Goal: Task Accomplishment & Management: Complete application form

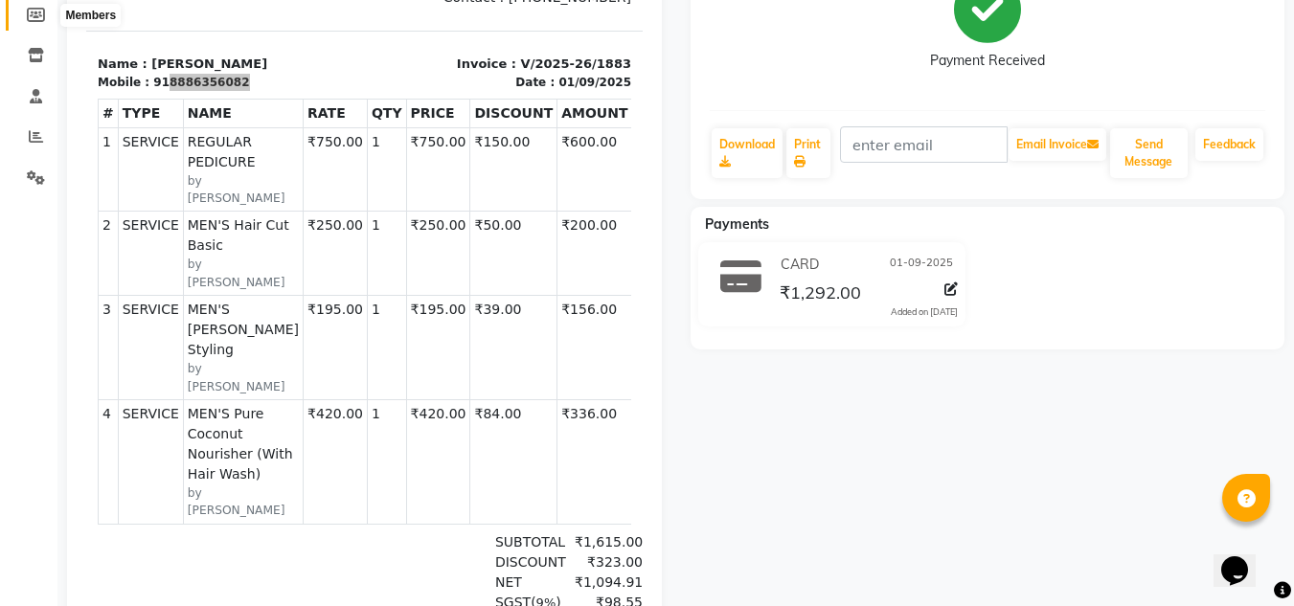
click at [37, 10] on icon at bounding box center [36, 15] width 18 height 14
select select
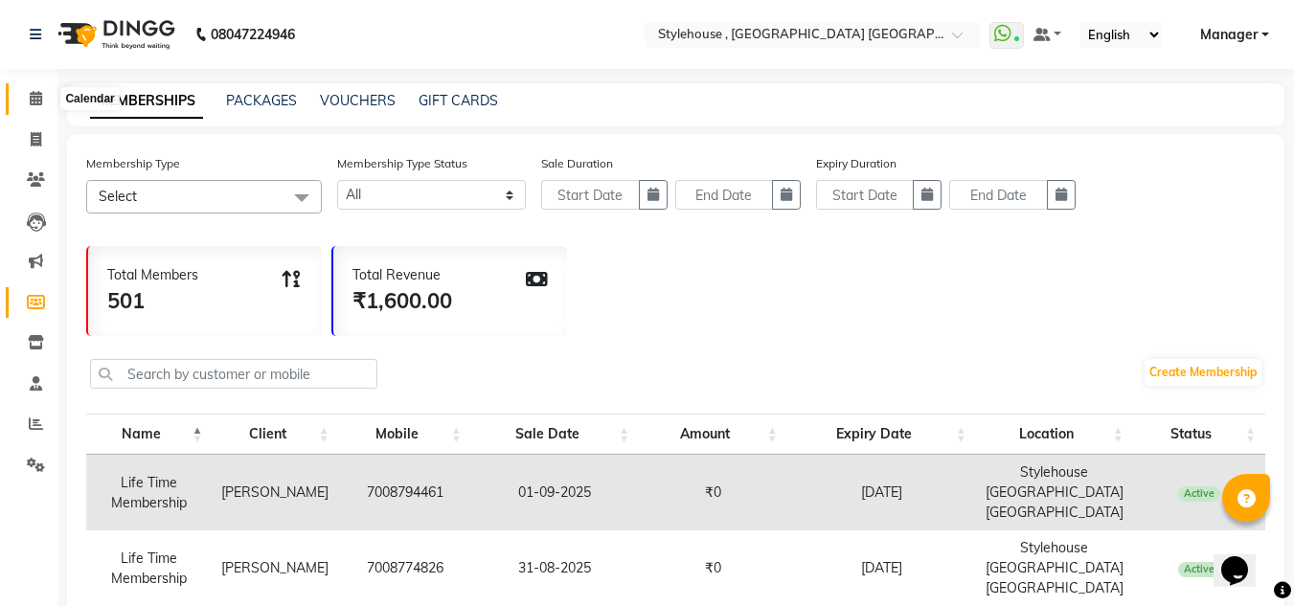
click at [40, 98] on icon at bounding box center [36, 98] width 12 height 14
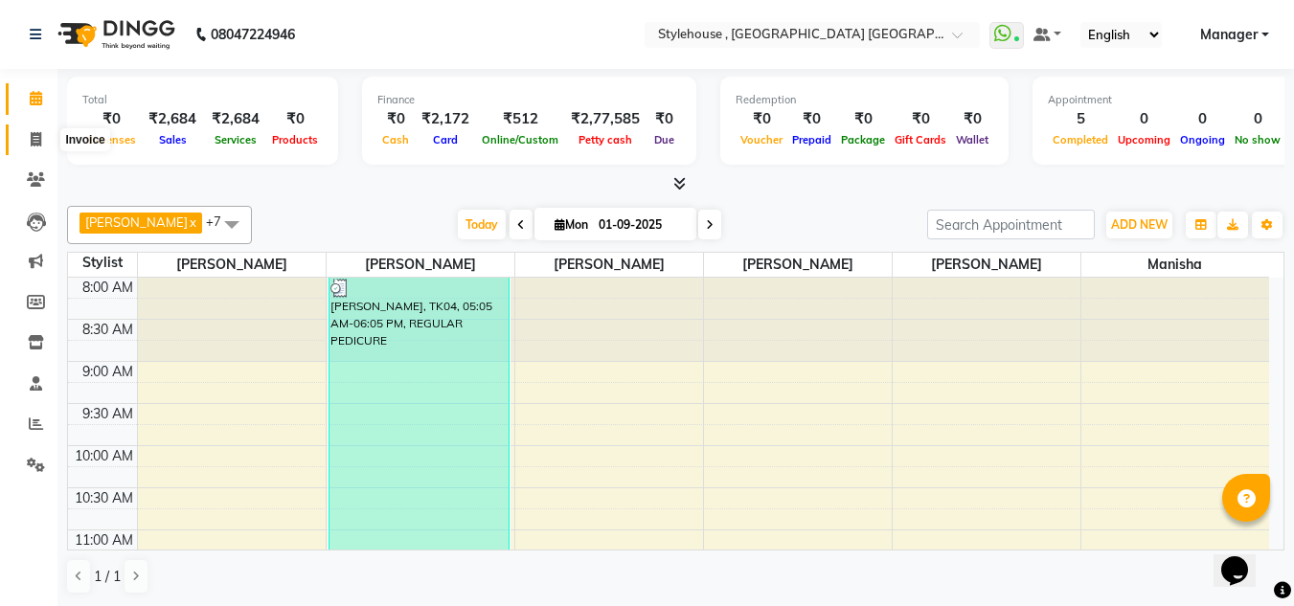
click at [39, 142] on icon at bounding box center [36, 139] width 11 height 14
select select "service"
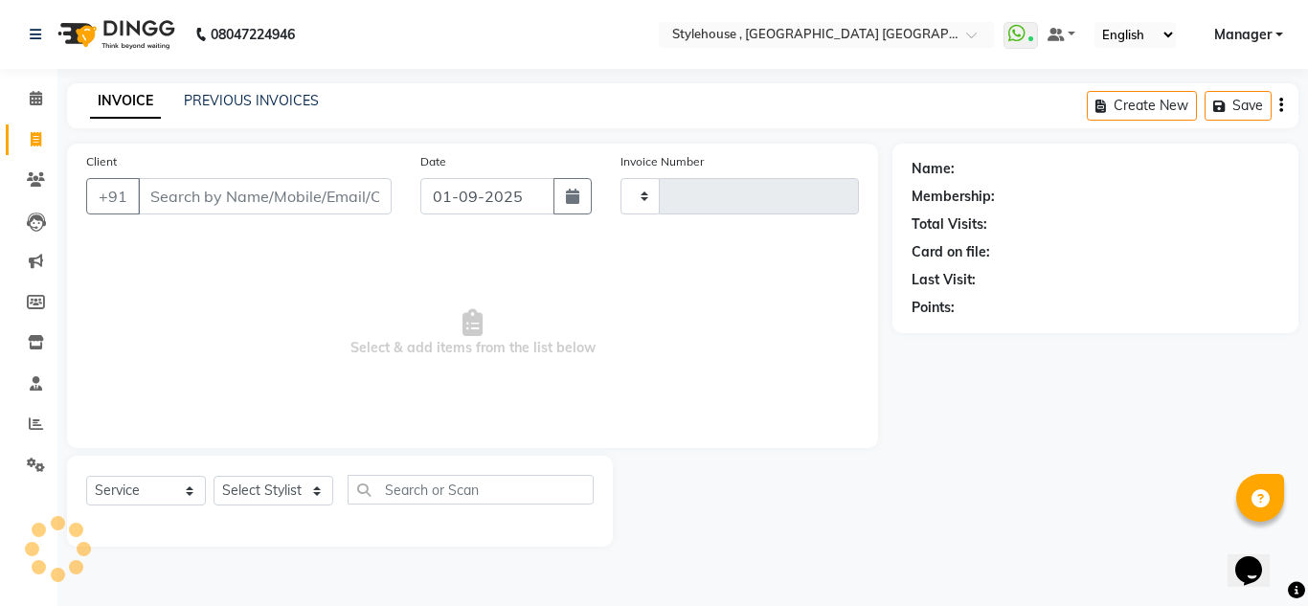
type input "1884"
select select "7793"
click at [181, 196] on input "Client" at bounding box center [265, 196] width 254 height 36
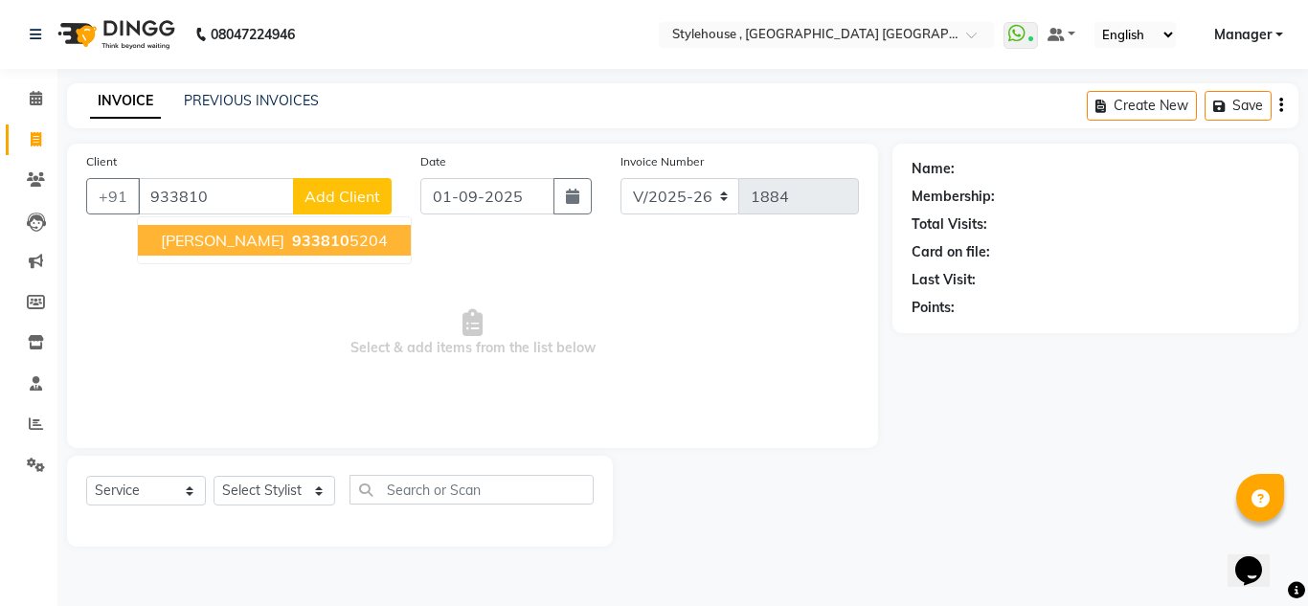
click at [302, 248] on span "933810" at bounding box center [320, 240] width 57 height 19
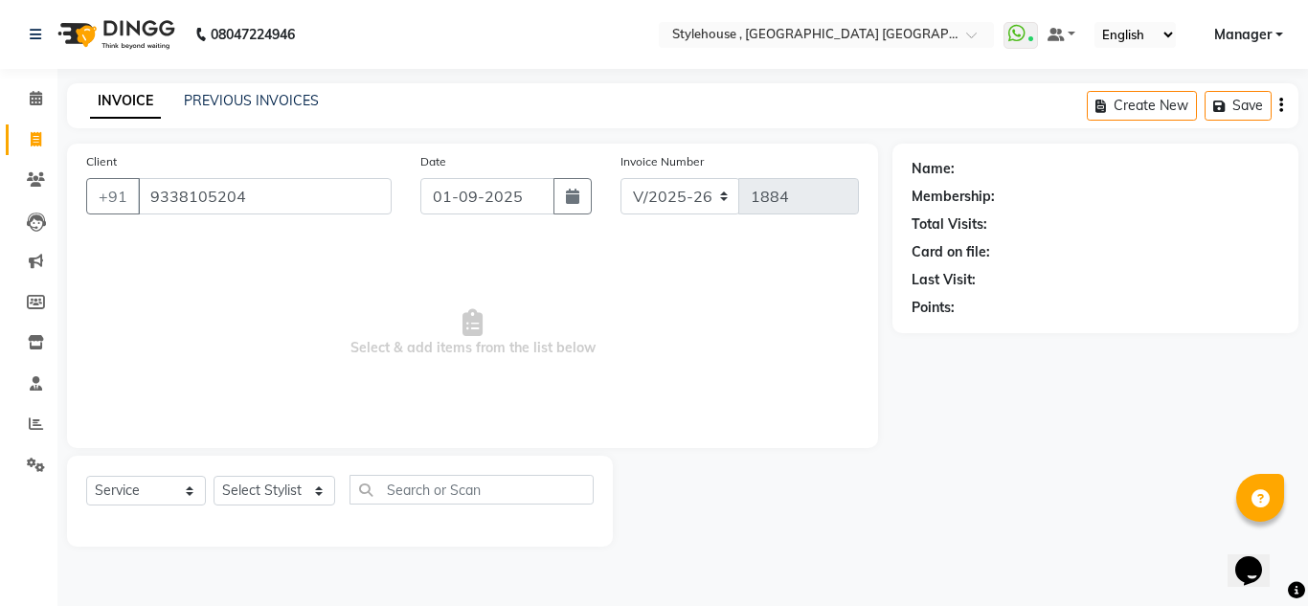
type input "9338105204"
select select "1: Object"
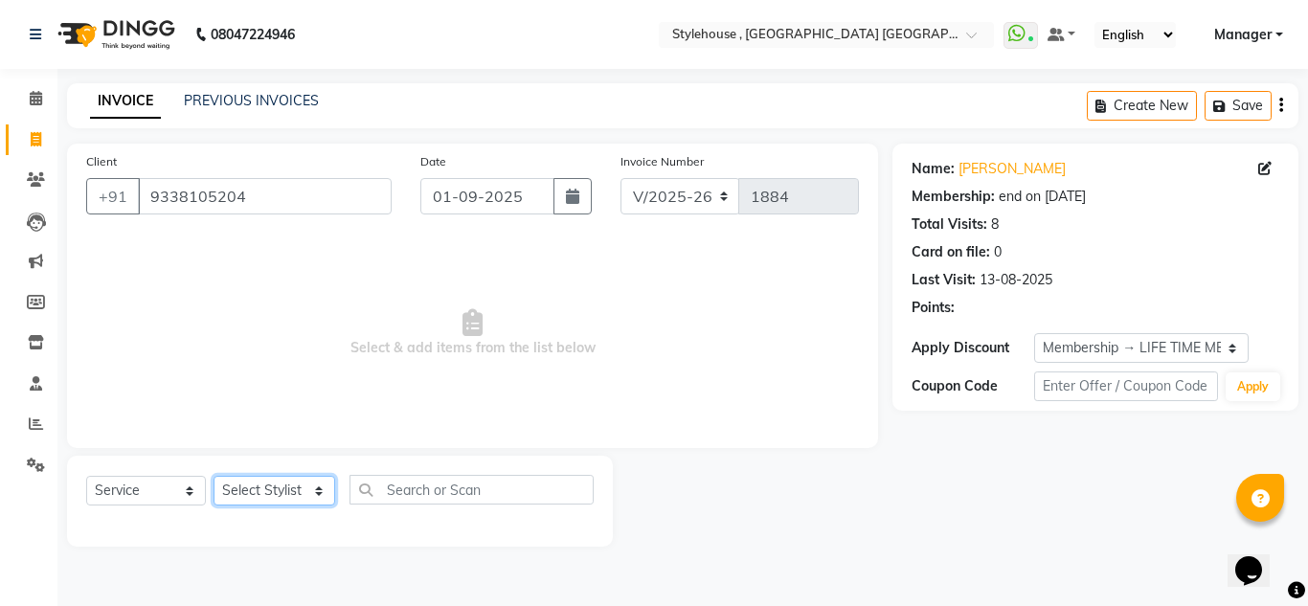
click at [239, 494] on select "Select Stylist ANIL BARIK ANIRUDH SAHOO JYOTIRANJAN BARIK KANHA KISALAY MAMMA M…" at bounding box center [275, 491] width 122 height 30
select select "69899"
click at [214, 476] on select "Select Stylist ANIL BARIK ANIRUDH SAHOO JYOTIRANJAN BARIK KANHA KISALAY MAMMA M…" at bounding box center [275, 491] width 122 height 30
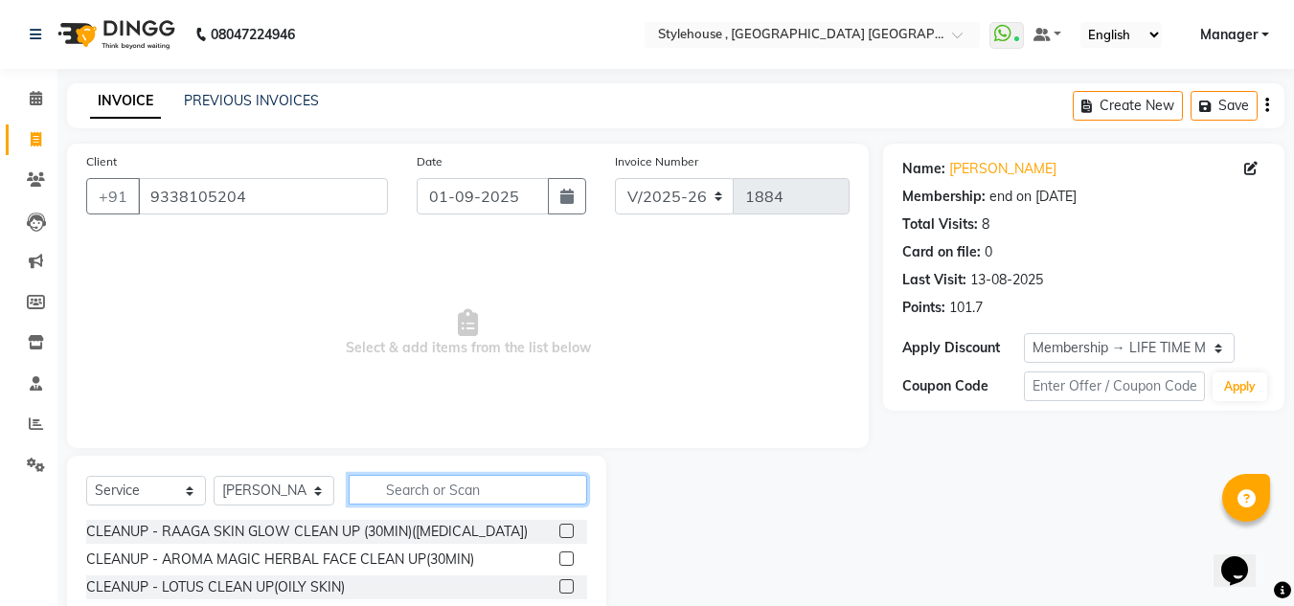
click at [450, 499] on input "text" at bounding box center [468, 490] width 239 height 30
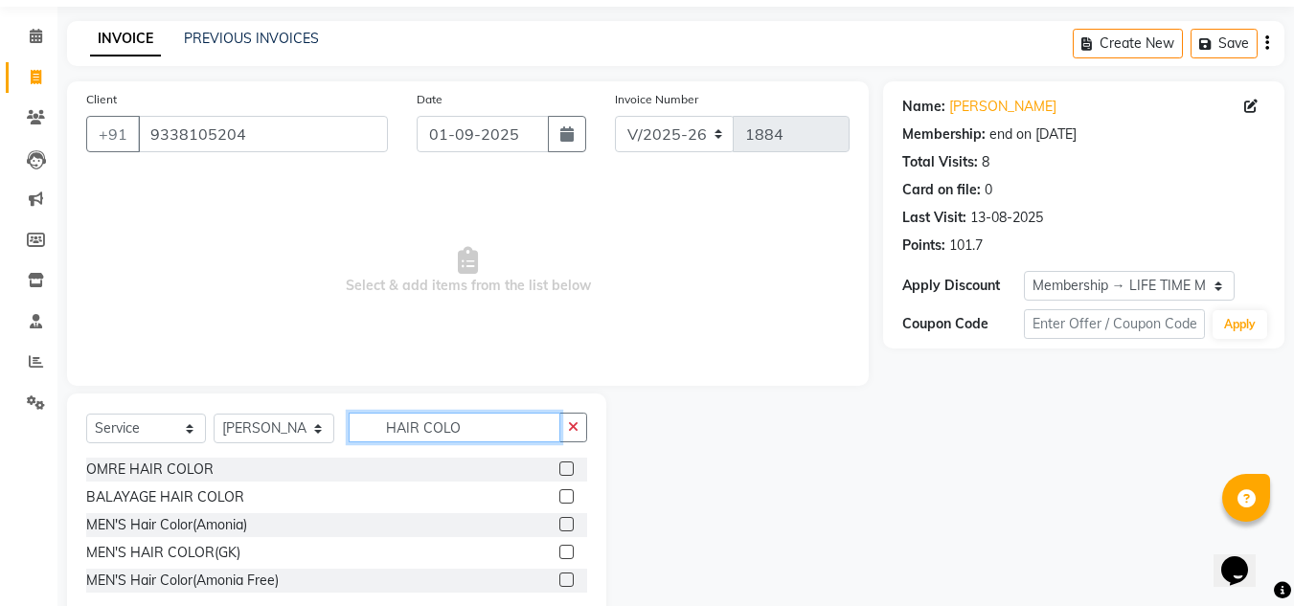
scroll to position [108, 0]
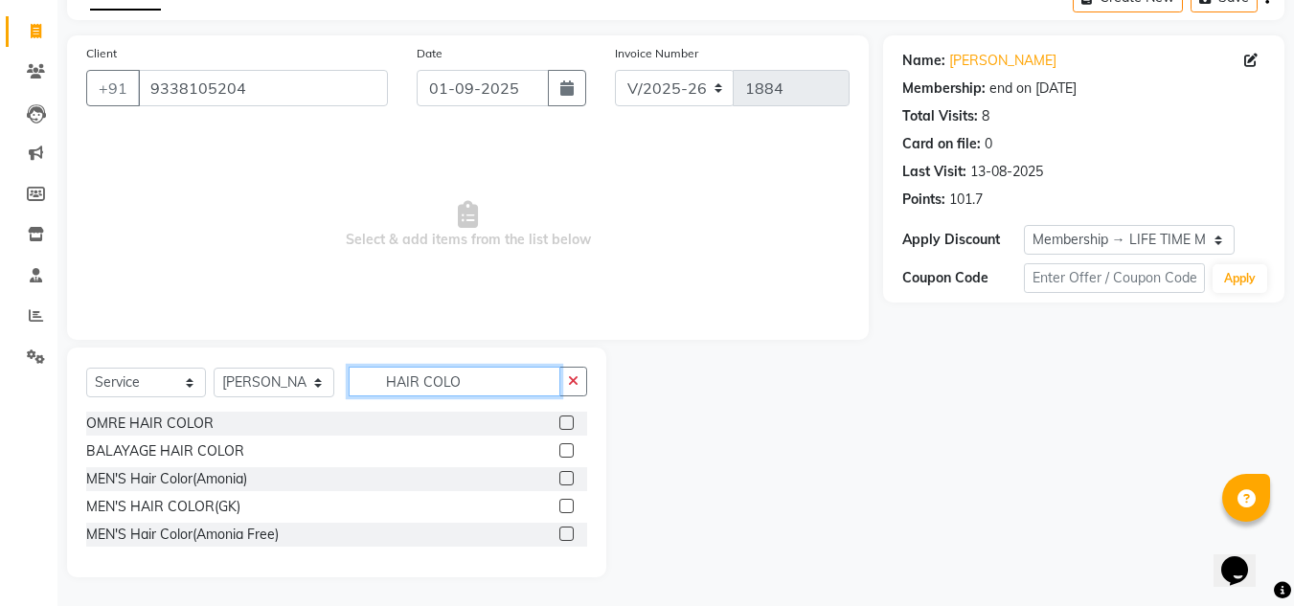
type input "HAIR COLO"
click at [564, 535] on label at bounding box center [566, 534] width 14 height 14
click at [564, 535] on input "checkbox" at bounding box center [565, 535] width 12 height 12
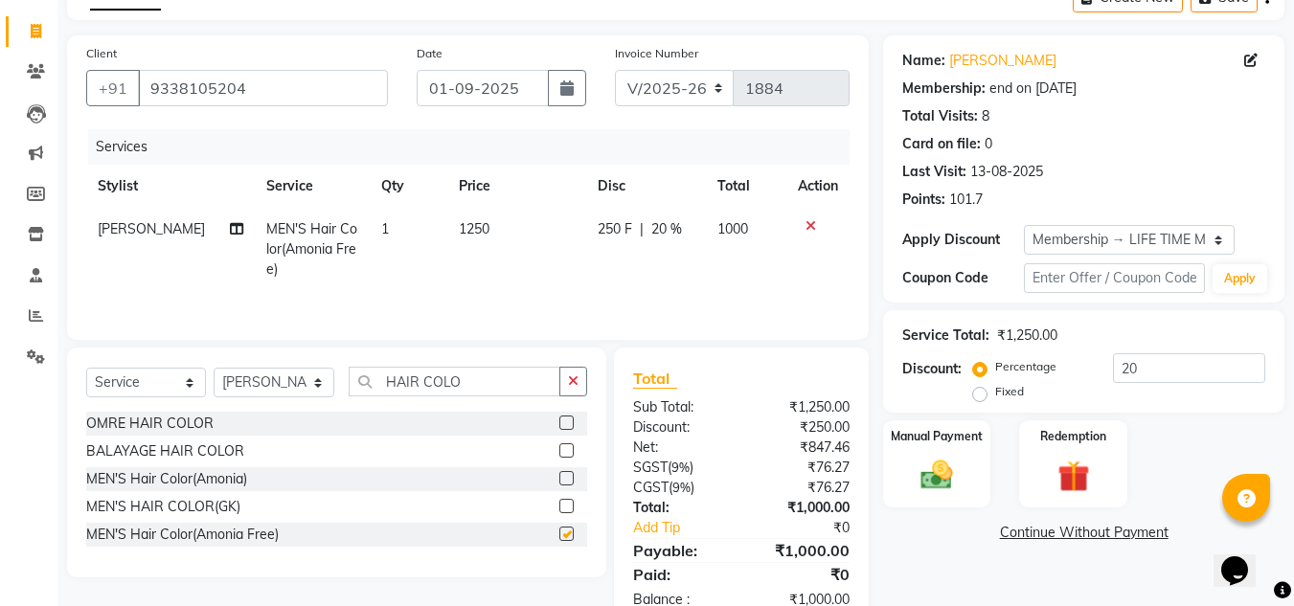
checkbox input "false"
click at [575, 383] on icon "button" at bounding box center [573, 381] width 11 height 13
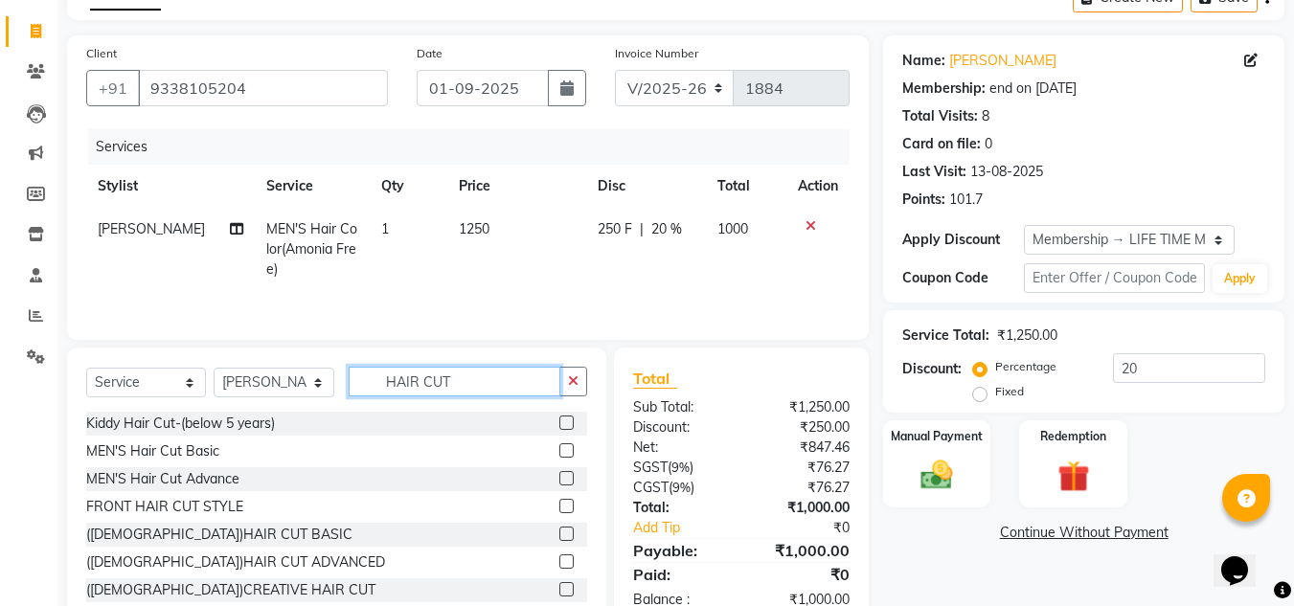
type input "HAIR CUT"
click at [559, 451] on label at bounding box center [566, 450] width 14 height 14
click at [559, 451] on input "checkbox" at bounding box center [565, 451] width 12 height 12
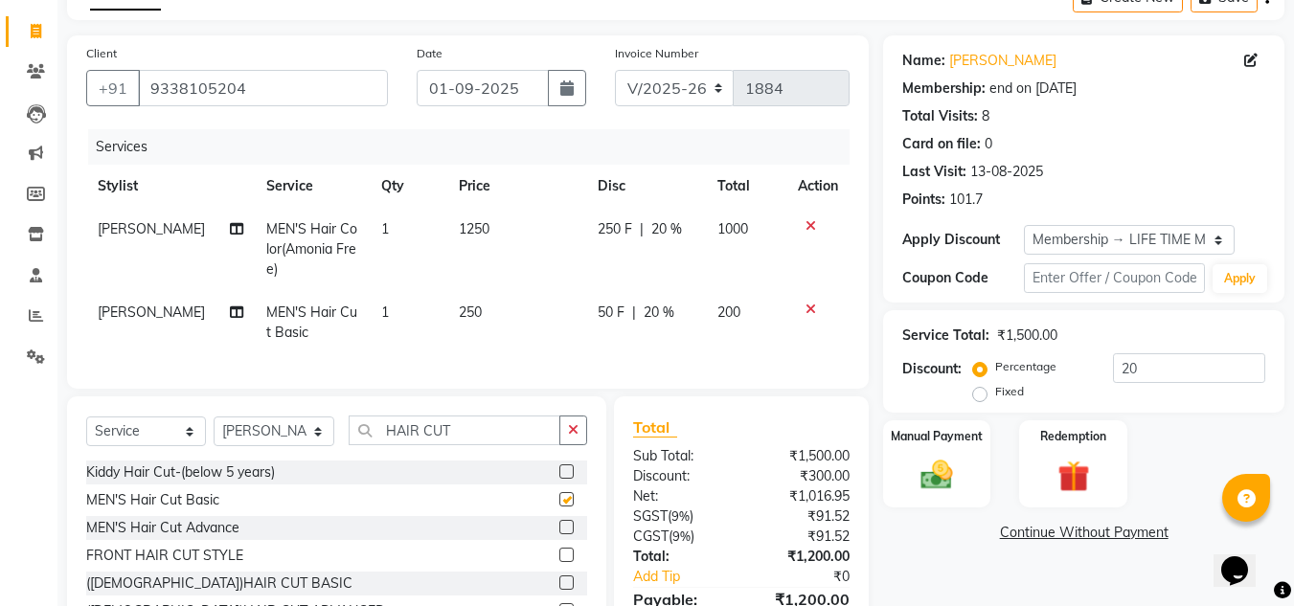
checkbox input "false"
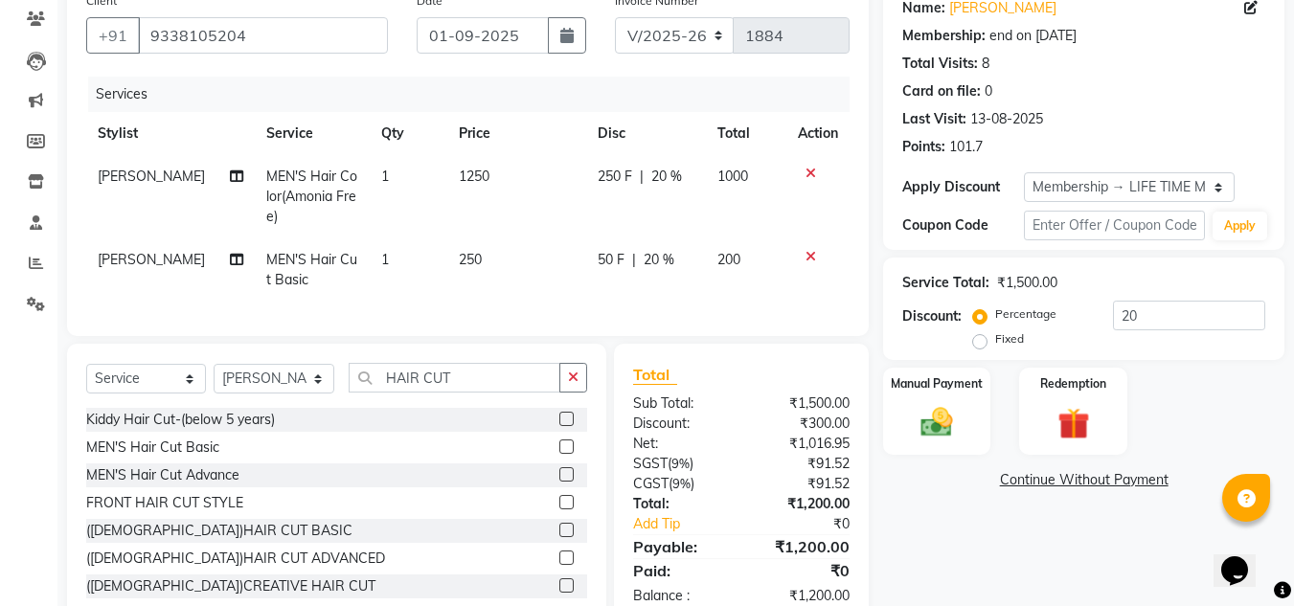
scroll to position [204, 0]
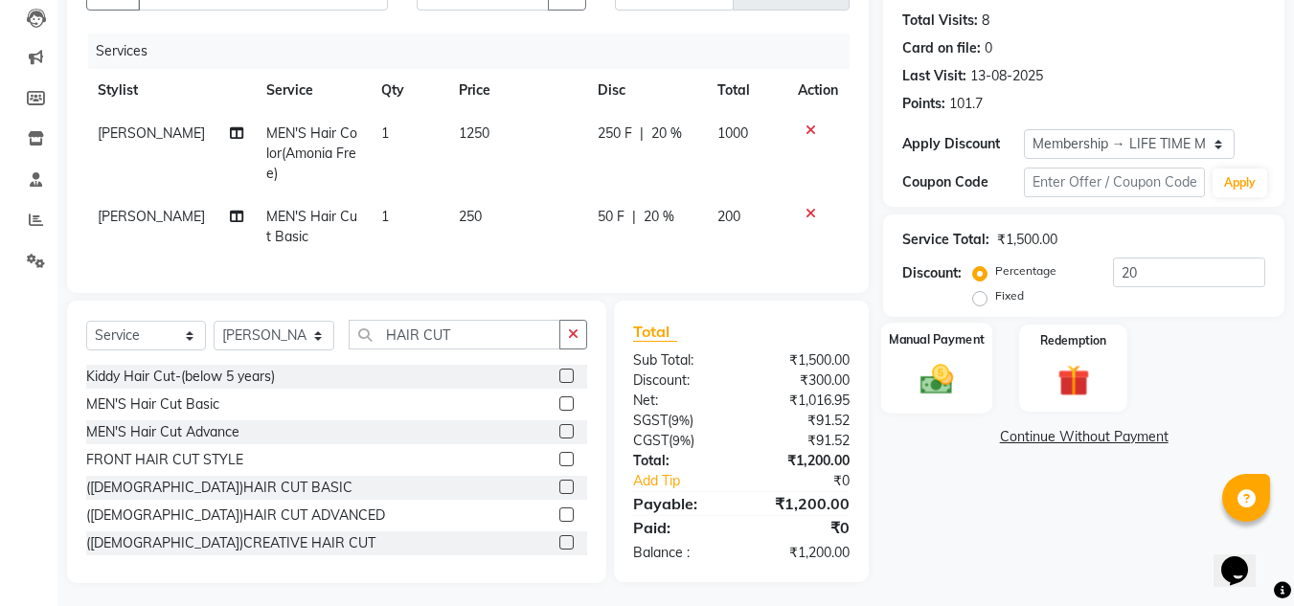
click at [931, 377] on img at bounding box center [937, 379] width 54 height 38
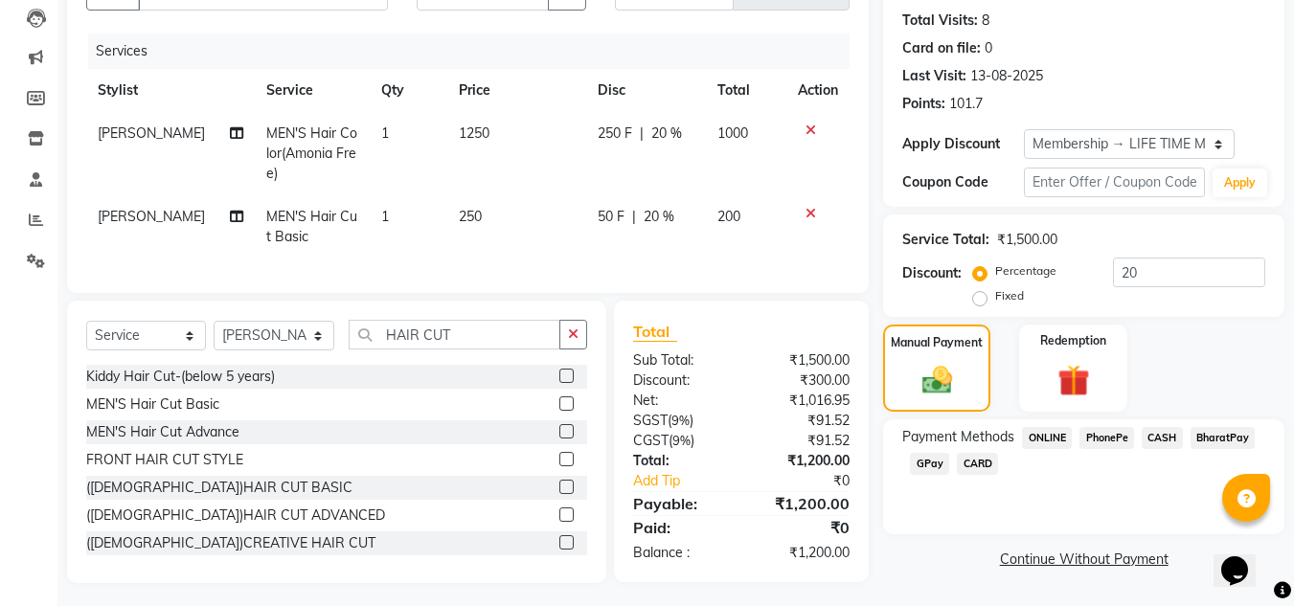
click at [1113, 440] on span "PhonePe" at bounding box center [1107, 438] width 55 height 22
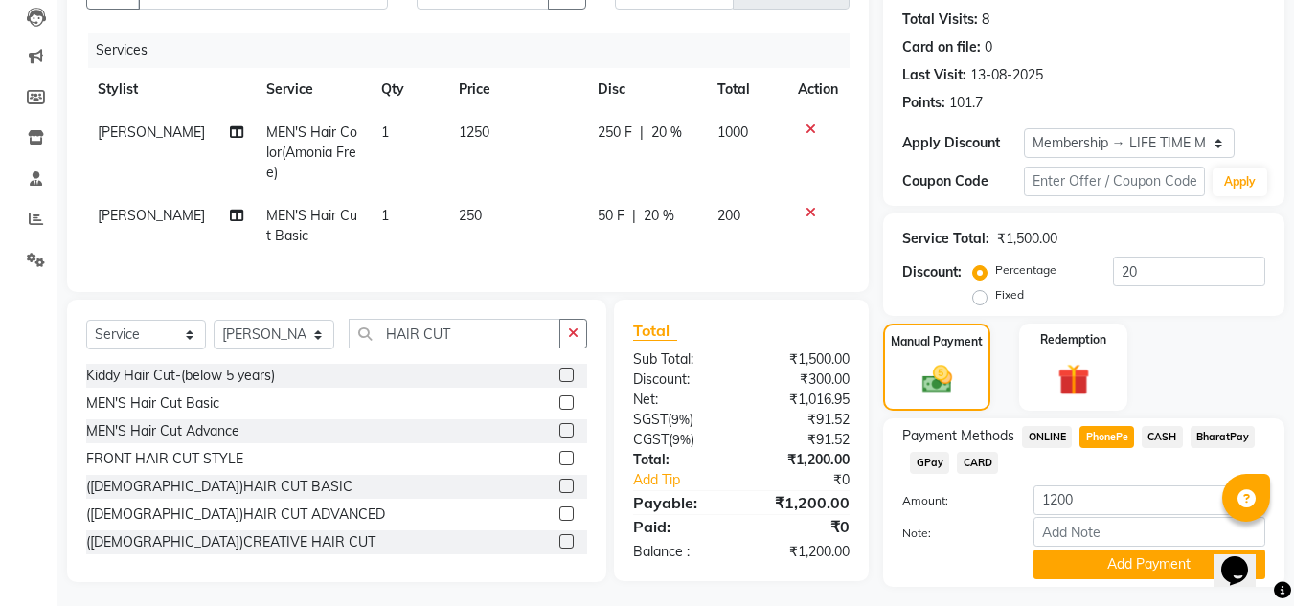
scroll to position [254, 0]
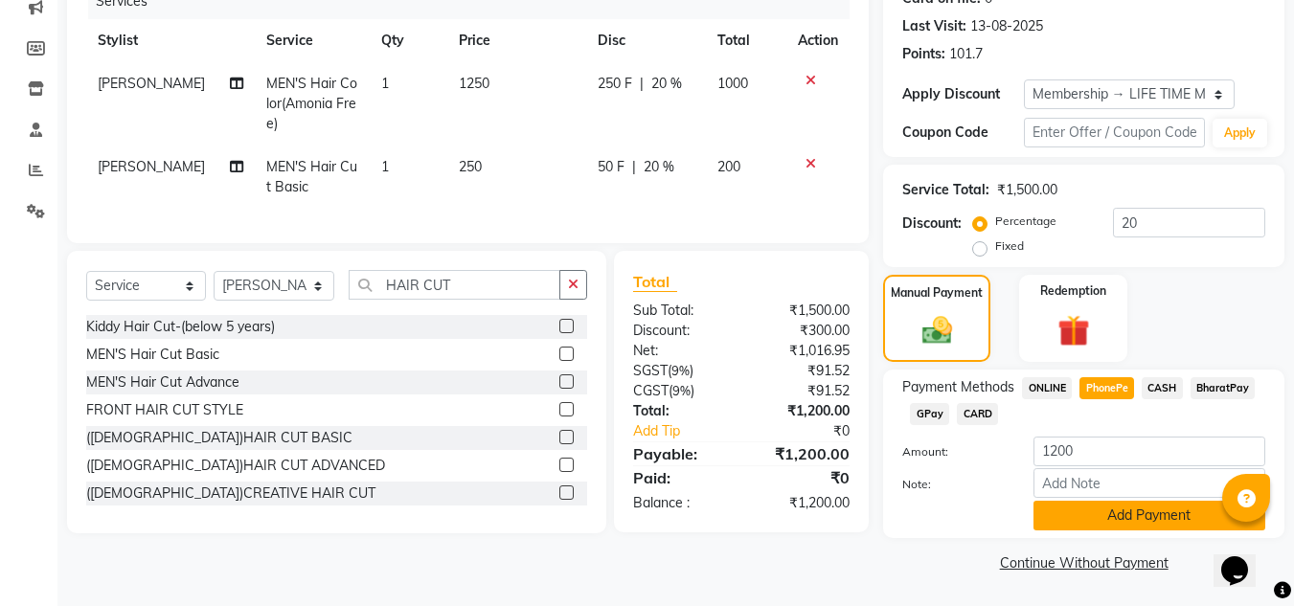
click at [1114, 517] on button "Add Payment" at bounding box center [1150, 516] width 232 height 30
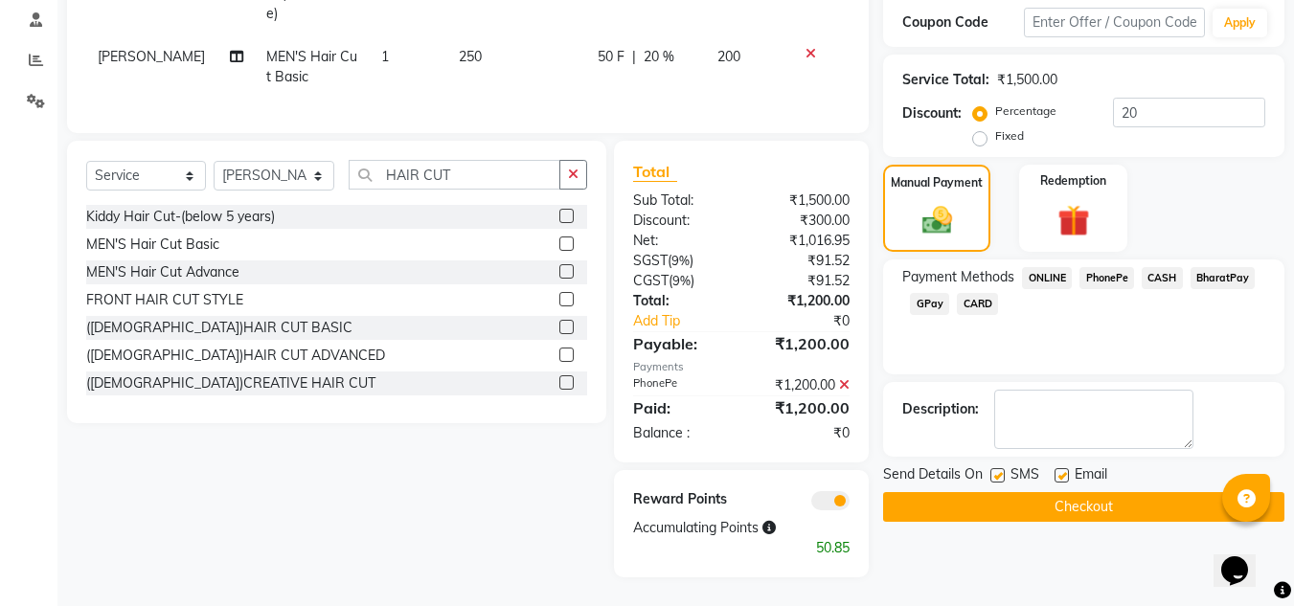
scroll to position [378, 0]
click at [1076, 496] on button "Checkout" at bounding box center [1083, 507] width 401 height 30
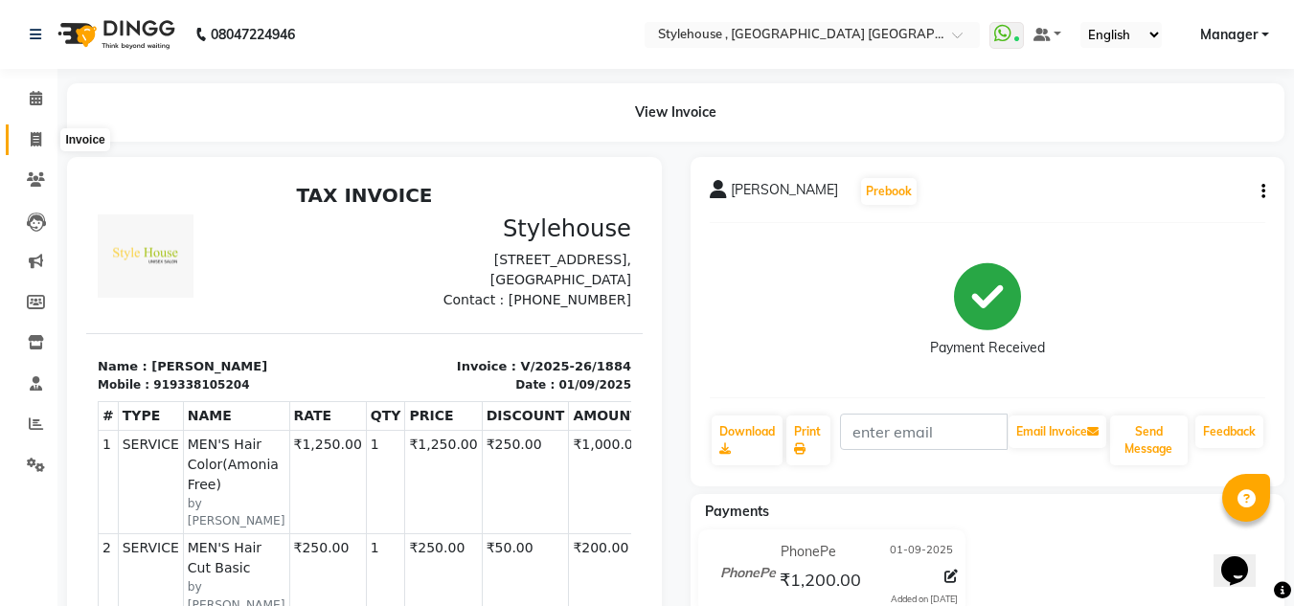
click at [32, 137] on icon at bounding box center [36, 139] width 11 height 14
select select "service"
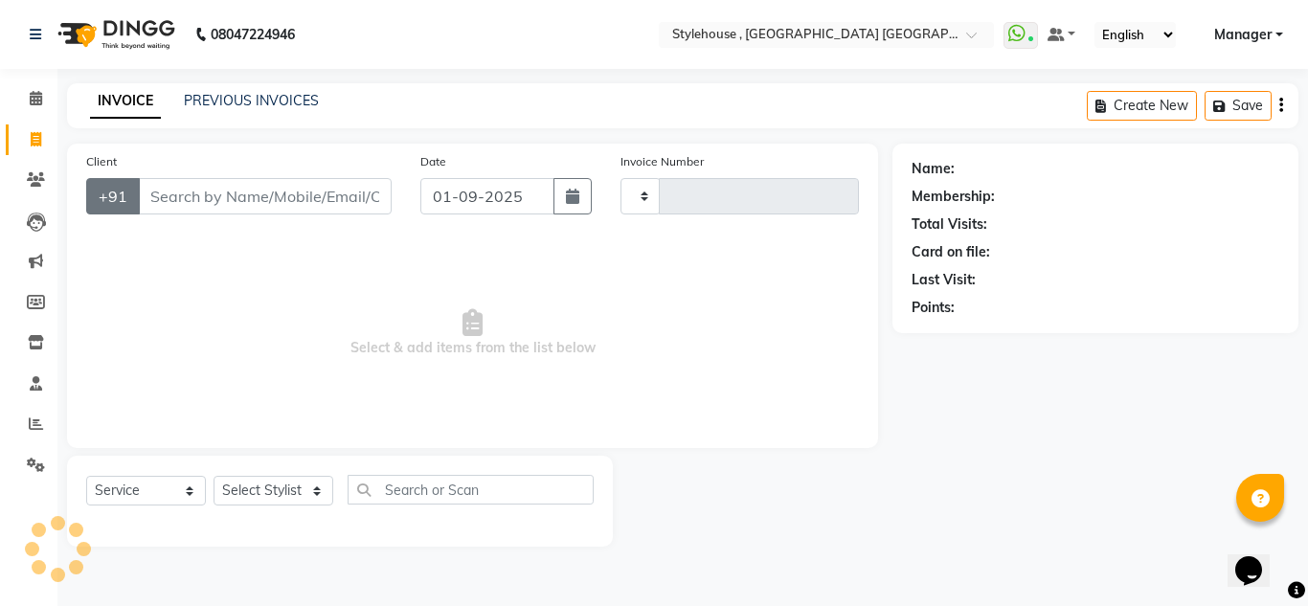
type input "1885"
select select "7793"
click at [238, 196] on input "Client" at bounding box center [265, 196] width 254 height 36
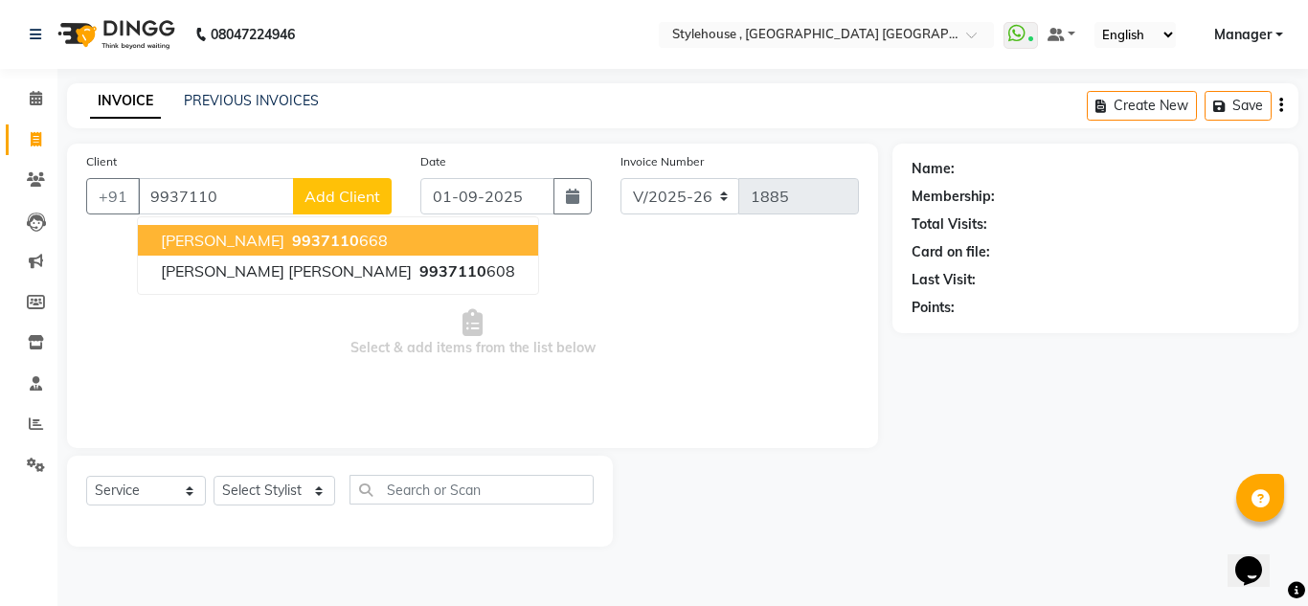
click at [292, 239] on span "9937110" at bounding box center [325, 240] width 67 height 19
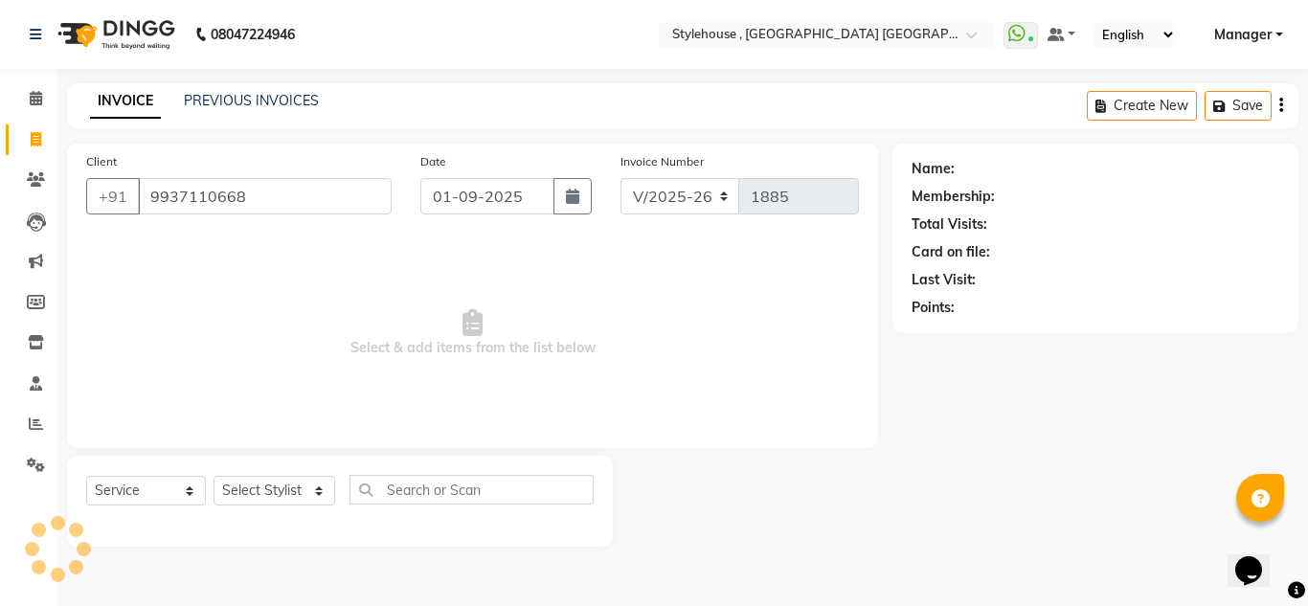
type input "9937110668"
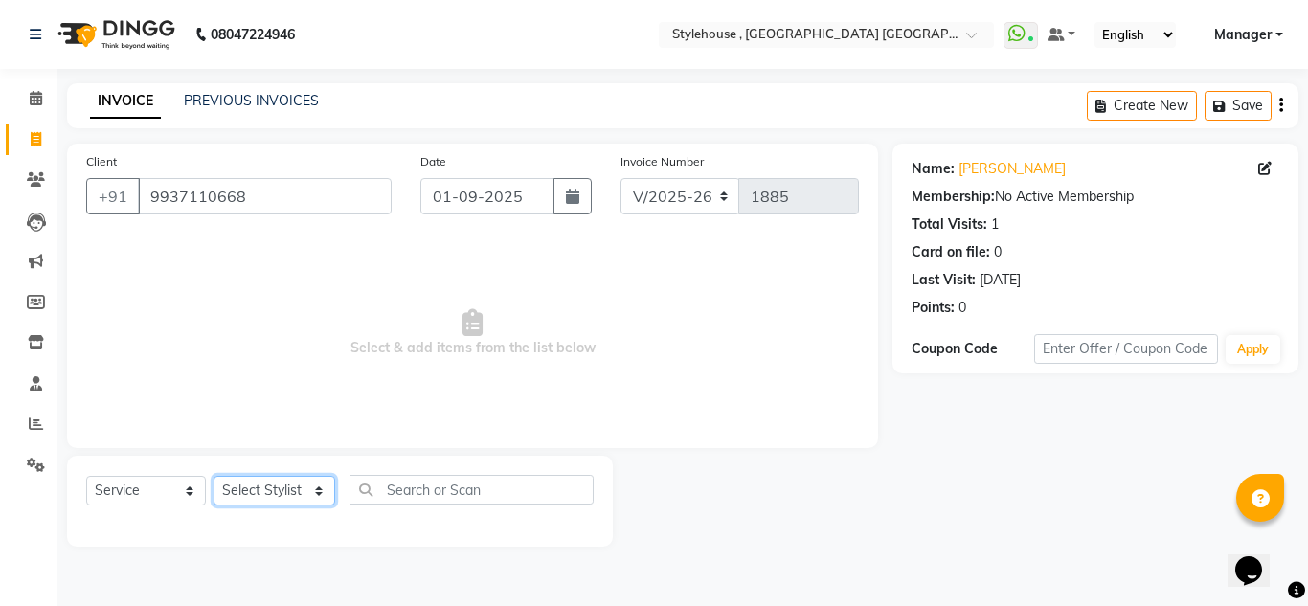
click at [269, 498] on select "Select Stylist ANIL BARIK ANIRUDH SAHOO JYOTIRANJAN BARIK KANHA KISALAY MAMMA M…" at bounding box center [275, 491] width 122 height 30
select select "69900"
click at [214, 476] on select "Select Stylist ANIL BARIK ANIRUDH SAHOO JYOTIRANJAN BARIK KANHA KISALAY MAMMA M…" at bounding box center [275, 491] width 122 height 30
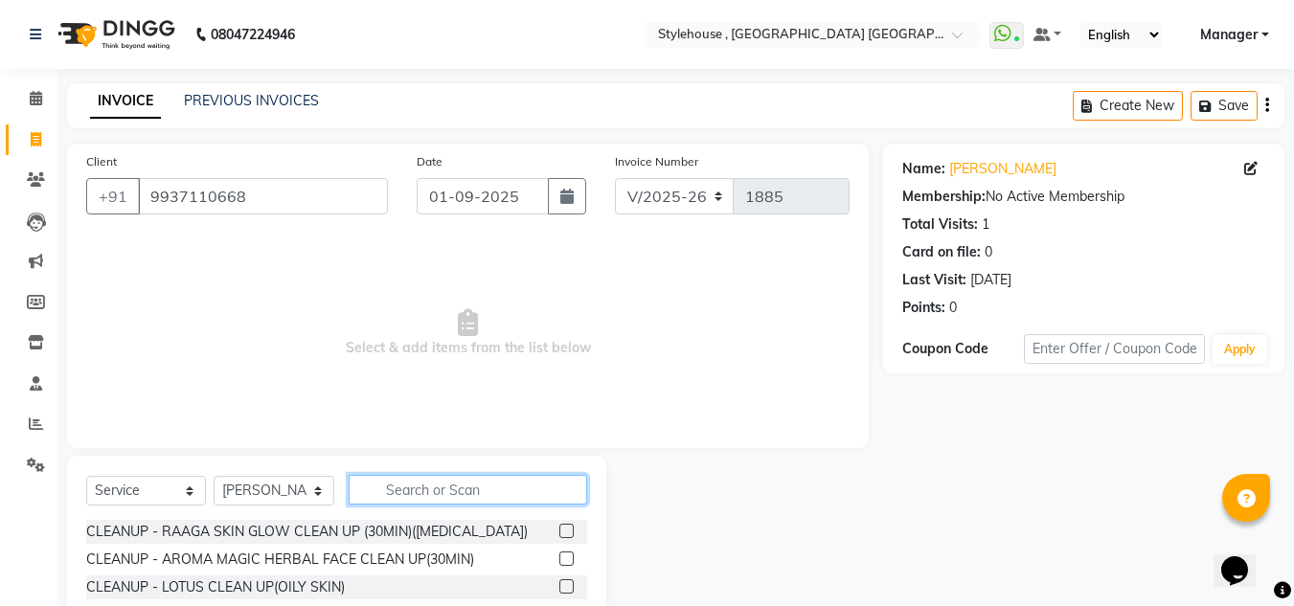
click at [418, 483] on input "text" at bounding box center [468, 490] width 239 height 30
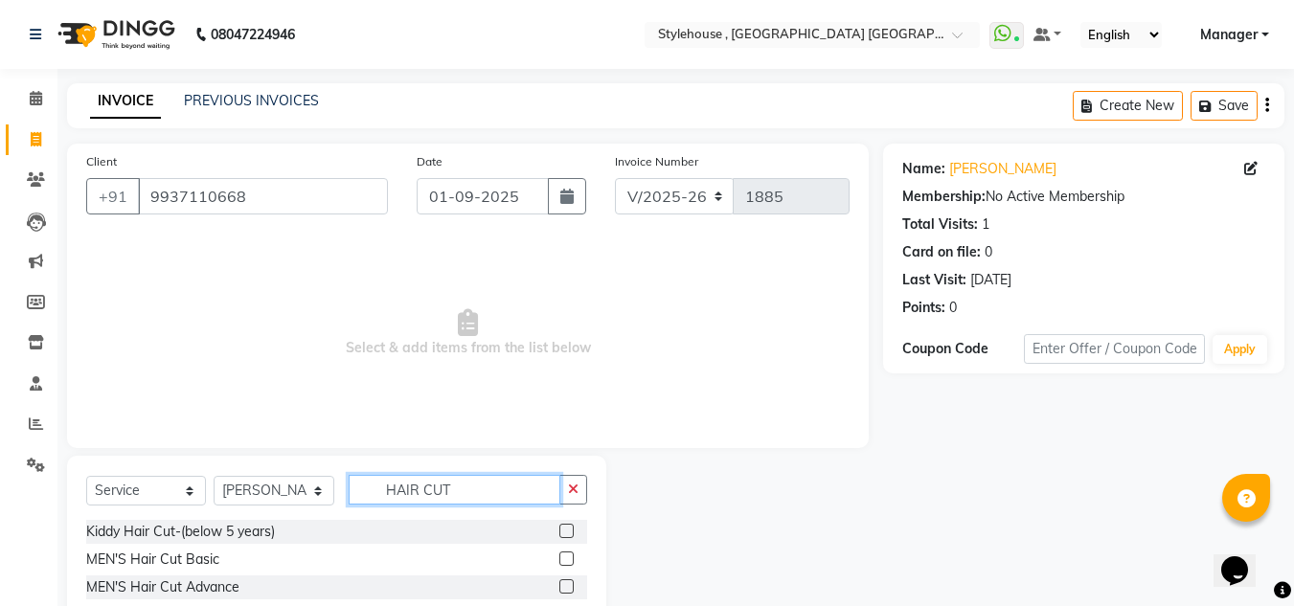
type input "HAIR CUT"
click at [559, 565] on label at bounding box center [566, 559] width 14 height 14
click at [559, 565] on input "checkbox" at bounding box center [565, 560] width 12 height 12
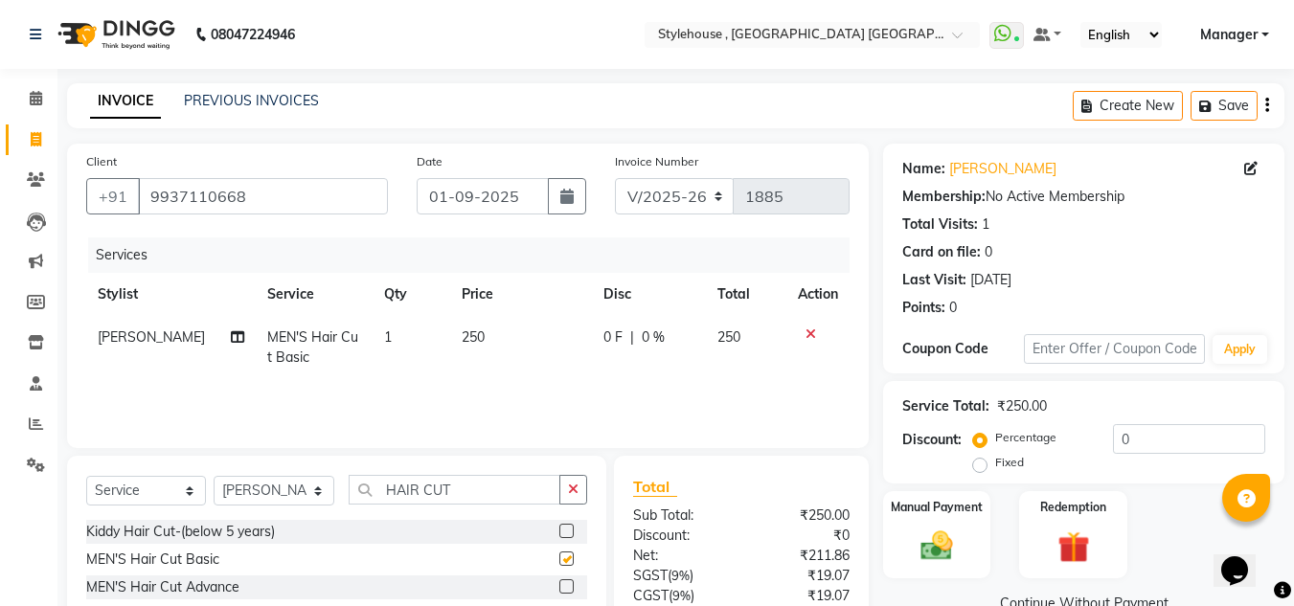
checkbox input "false"
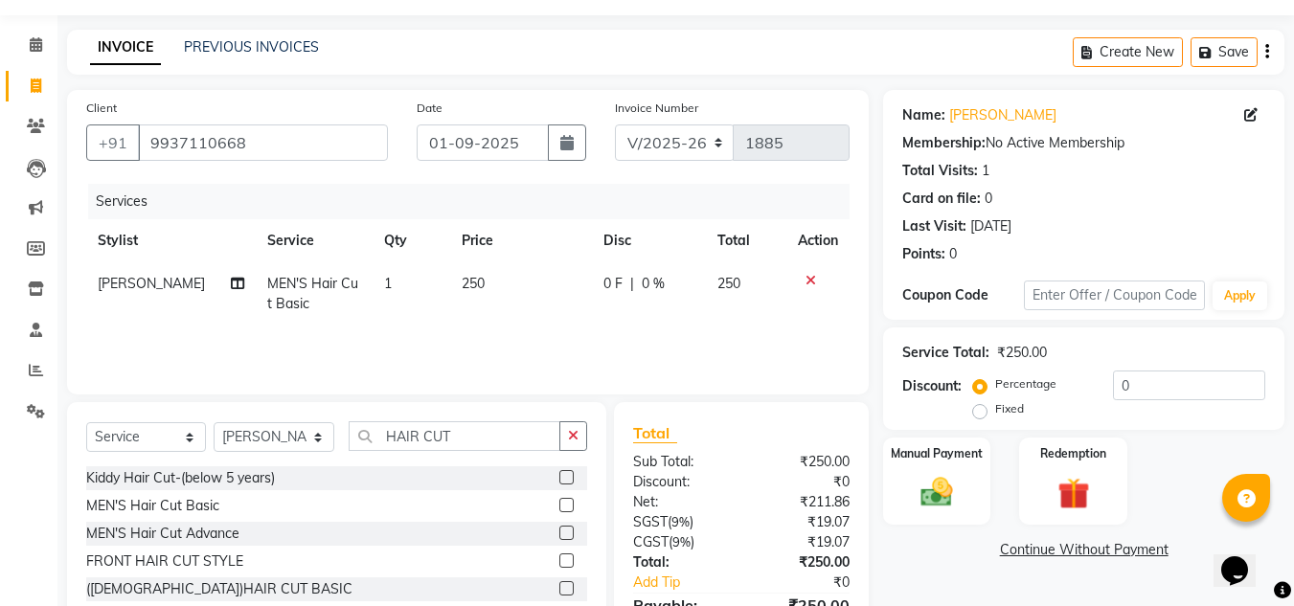
scroll to position [96, 0]
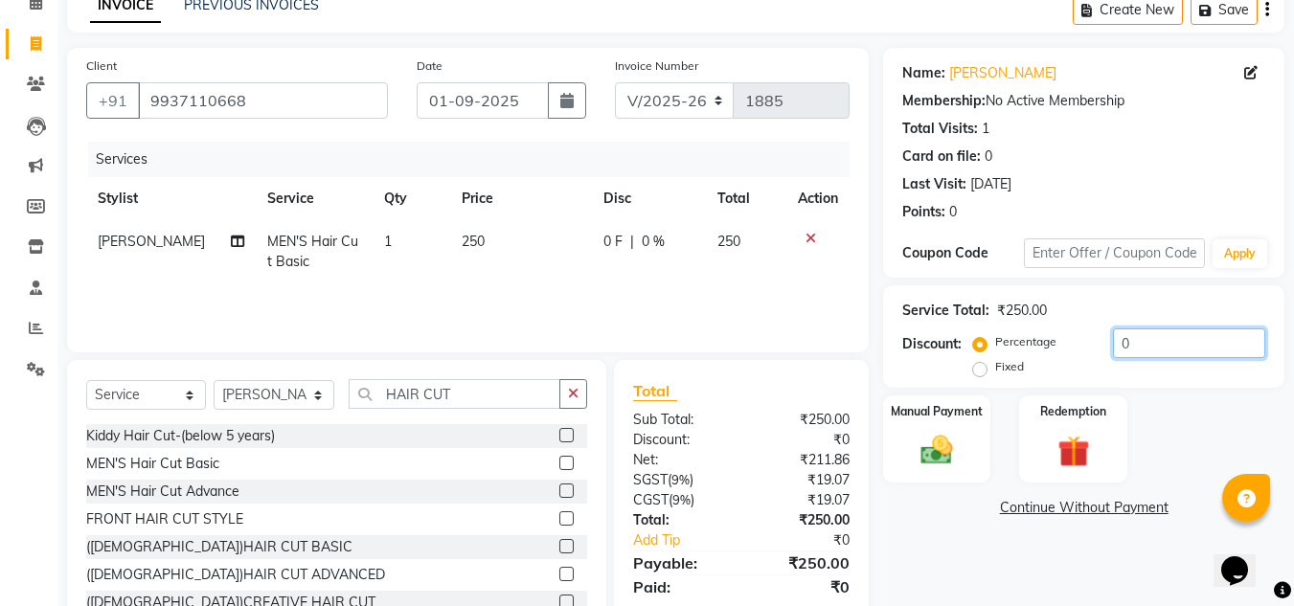
click at [1152, 339] on input "0" at bounding box center [1189, 344] width 152 height 30
type input "20"
click at [148, 395] on select "Select Service Product Membership Package Voucher Prepaid Gift Card" at bounding box center [146, 395] width 120 height 30
click at [86, 380] on select "Select Service Product Membership Package Voucher Prepaid Gift Card" at bounding box center [146, 395] width 120 height 30
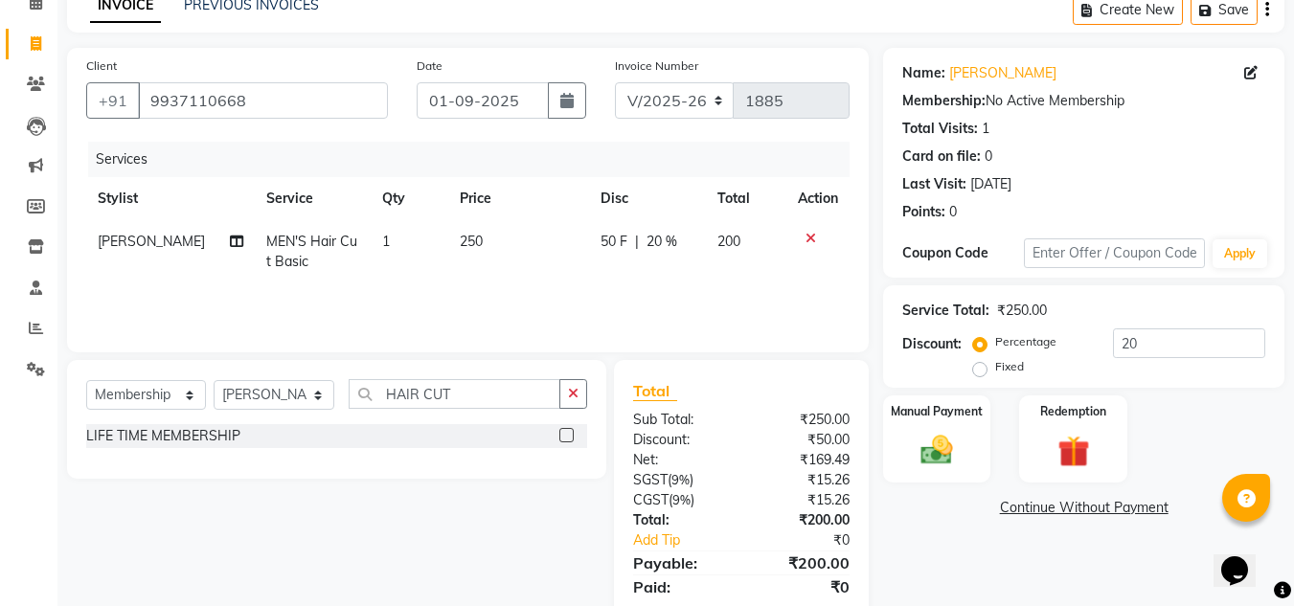
click at [568, 434] on label at bounding box center [566, 435] width 14 height 14
click at [568, 434] on input "checkbox" at bounding box center [565, 436] width 12 height 12
select select "select"
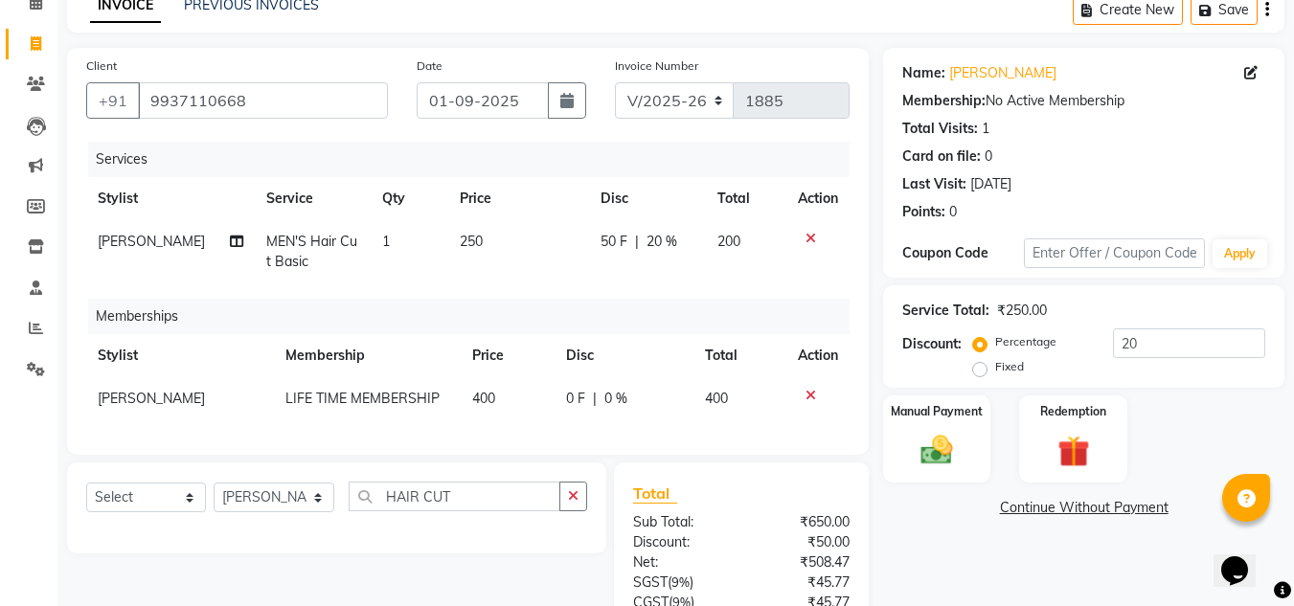
click at [568, 398] on span "0 F" at bounding box center [575, 399] width 19 height 20
select select "69900"
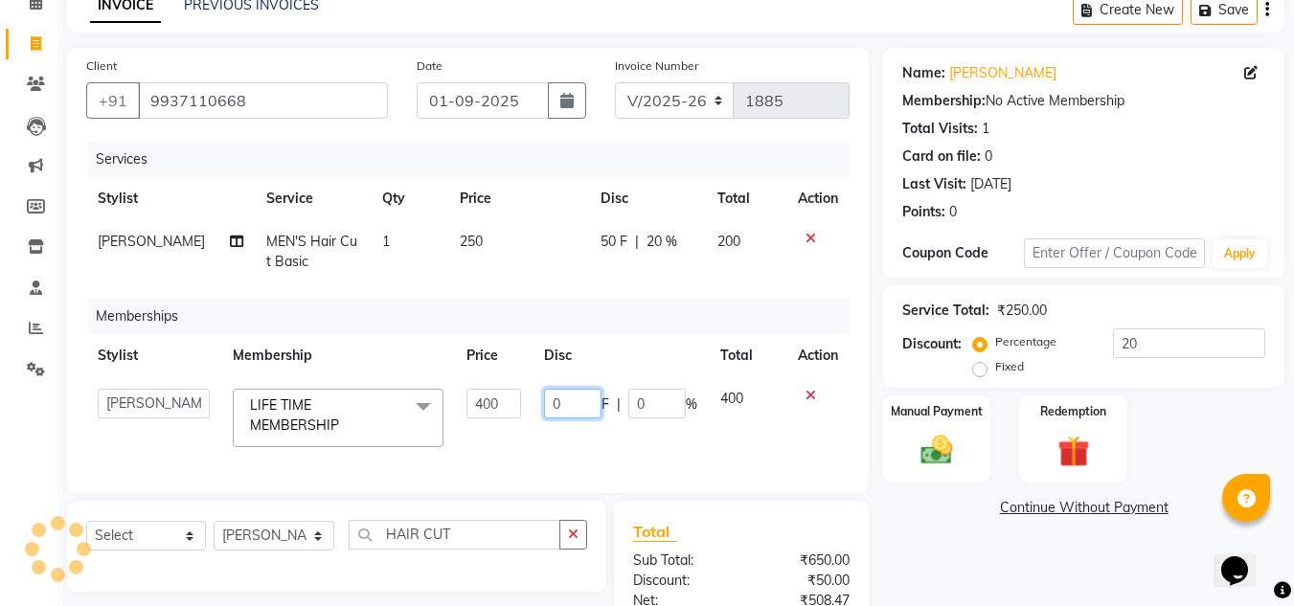
click at [571, 398] on input "0" at bounding box center [572, 404] width 57 height 30
type input "400"
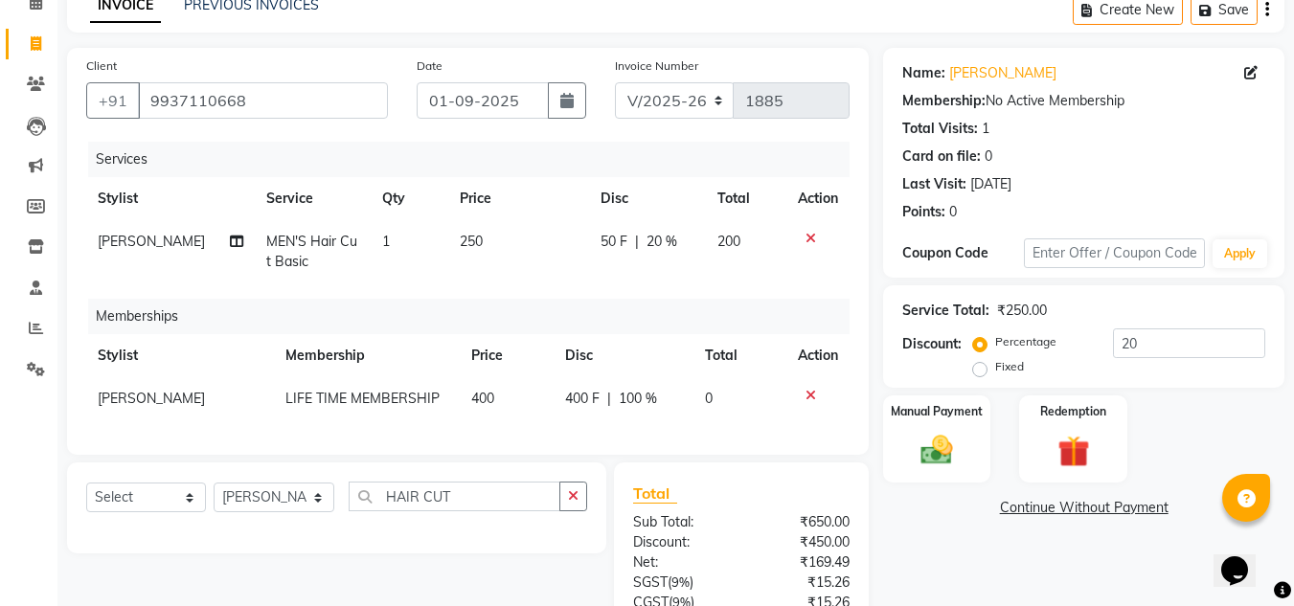
click at [593, 455] on div "Client +91 9937110668 Date 01-09-2025 Invoice Number V/2025 V/2025-26 1885 Serv…" at bounding box center [468, 251] width 802 height 407
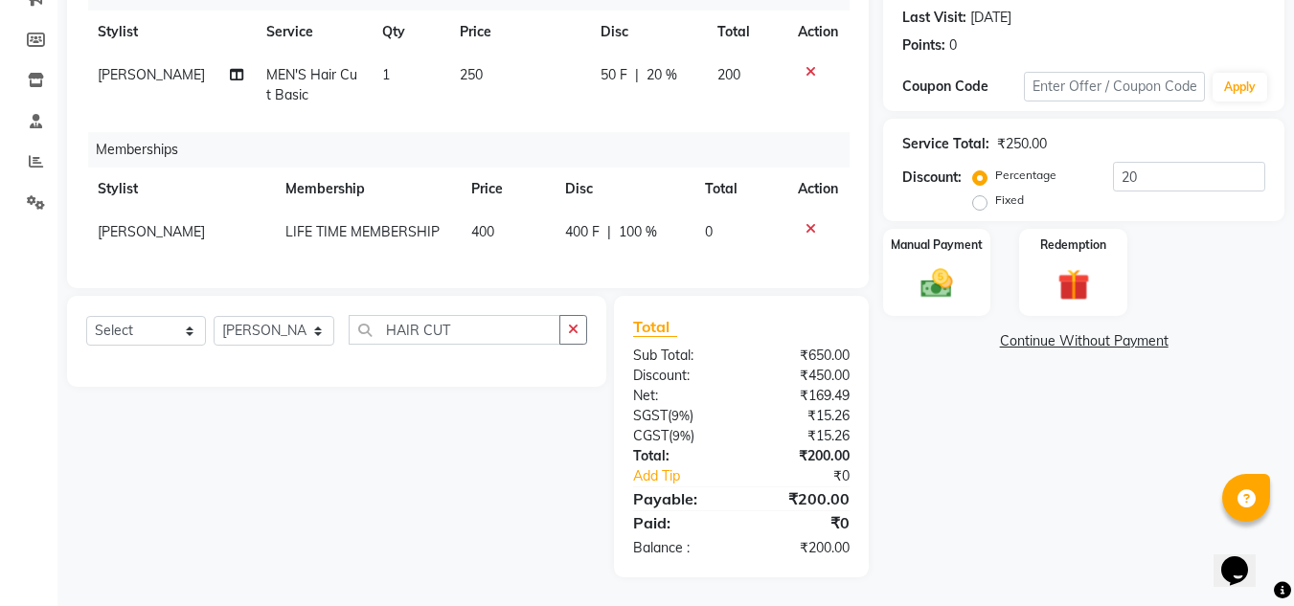
scroll to position [277, 0]
click at [952, 286] on img at bounding box center [937, 283] width 54 height 38
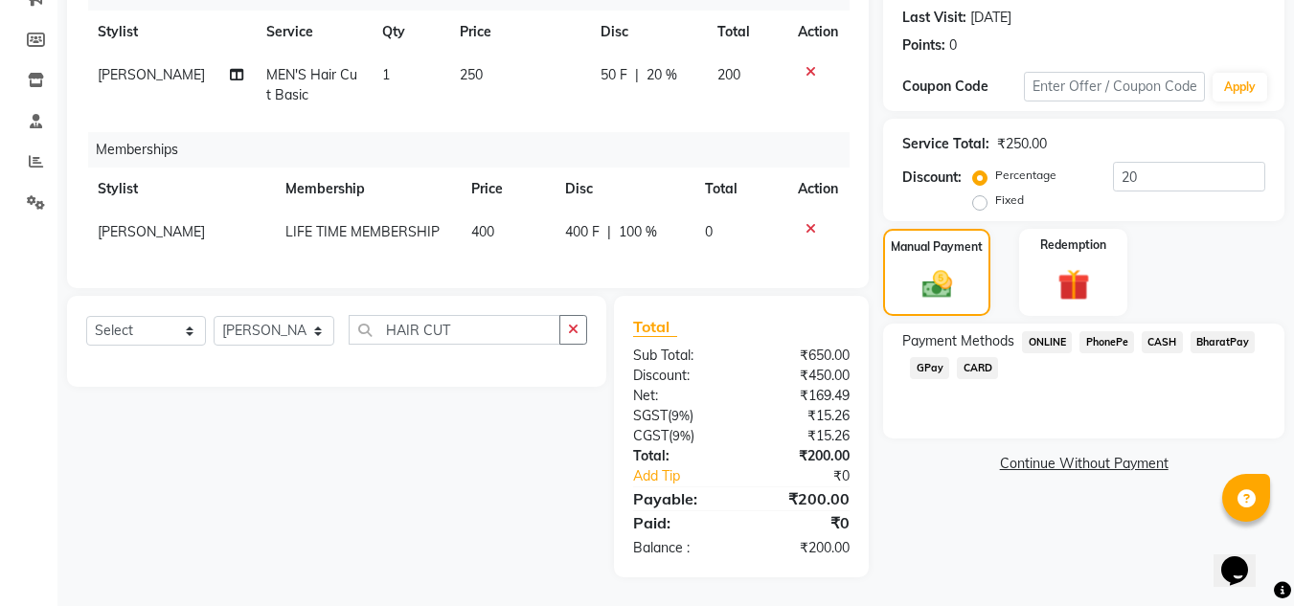
click at [1106, 331] on span "PhonePe" at bounding box center [1107, 342] width 55 height 22
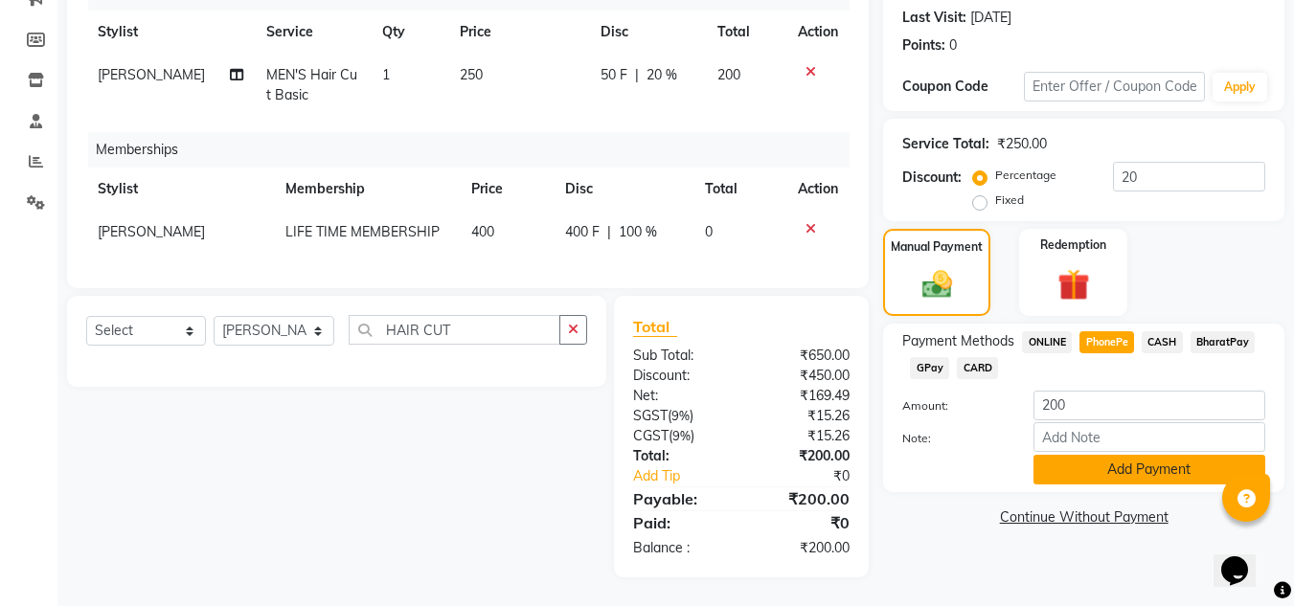
click at [1118, 460] on button "Add Payment" at bounding box center [1150, 470] width 232 height 30
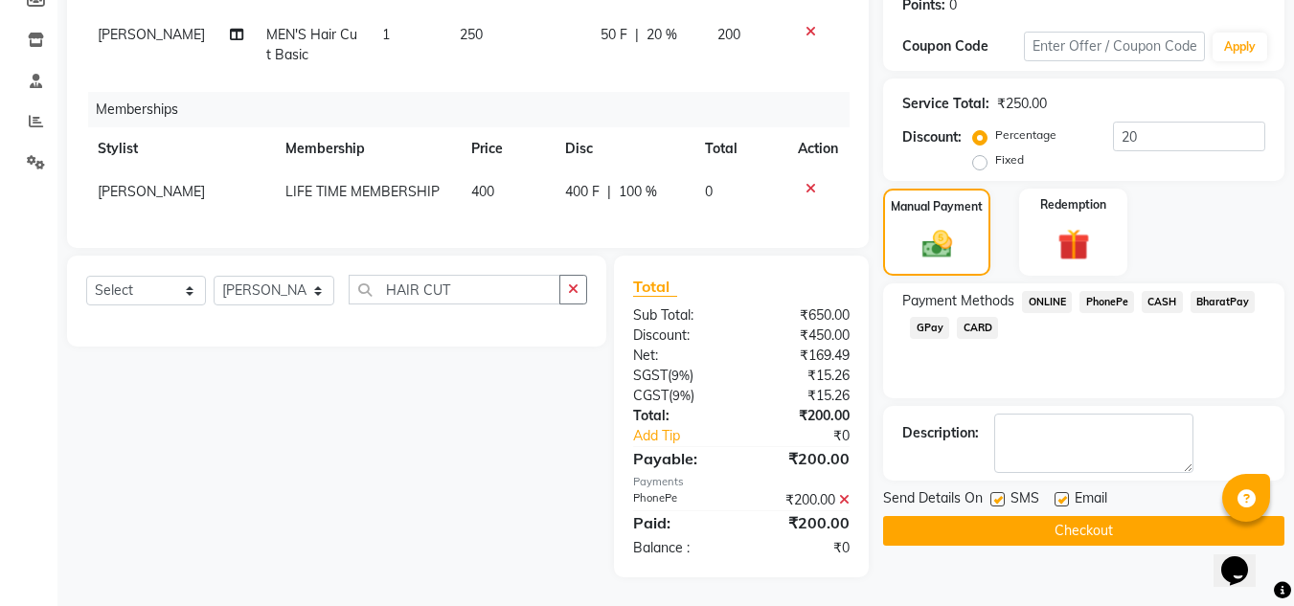
scroll to position [317, 0]
click at [1089, 517] on button "Checkout" at bounding box center [1083, 531] width 401 height 30
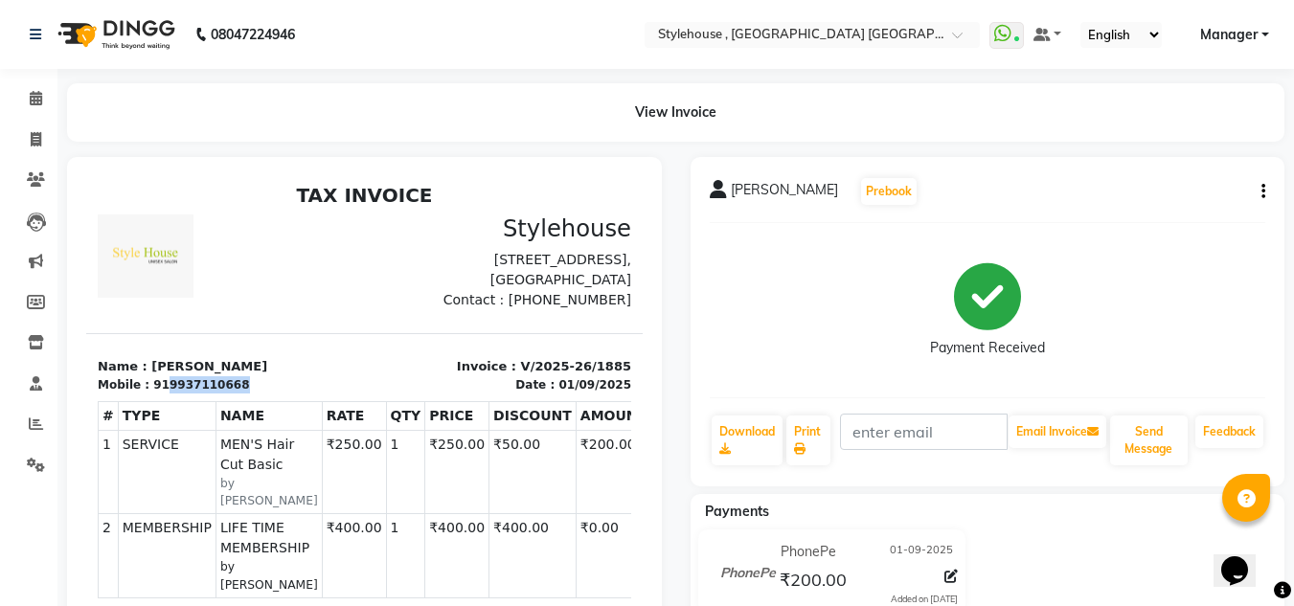
drag, startPoint x: 156, startPoint y: 404, endPoint x: 230, endPoint y: 407, distance: 73.8
click at [230, 394] on div "Mobile : 919937110668" at bounding box center [226, 384] width 256 height 17
copy div "9937110668"
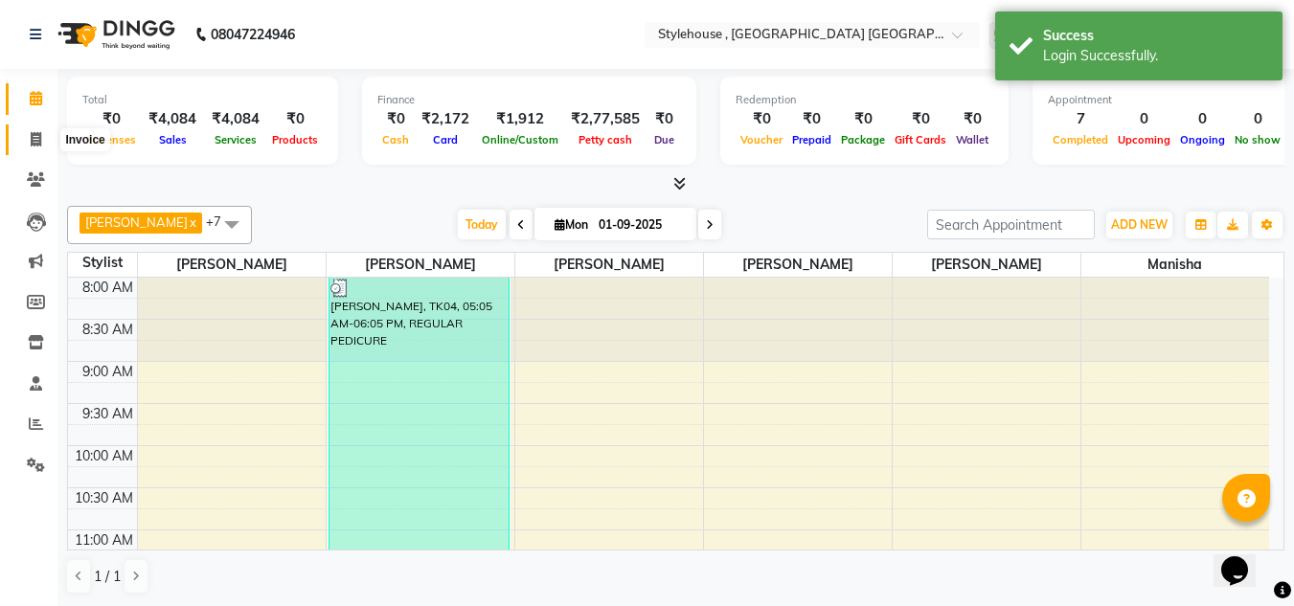
click at [31, 137] on icon at bounding box center [36, 139] width 11 height 14
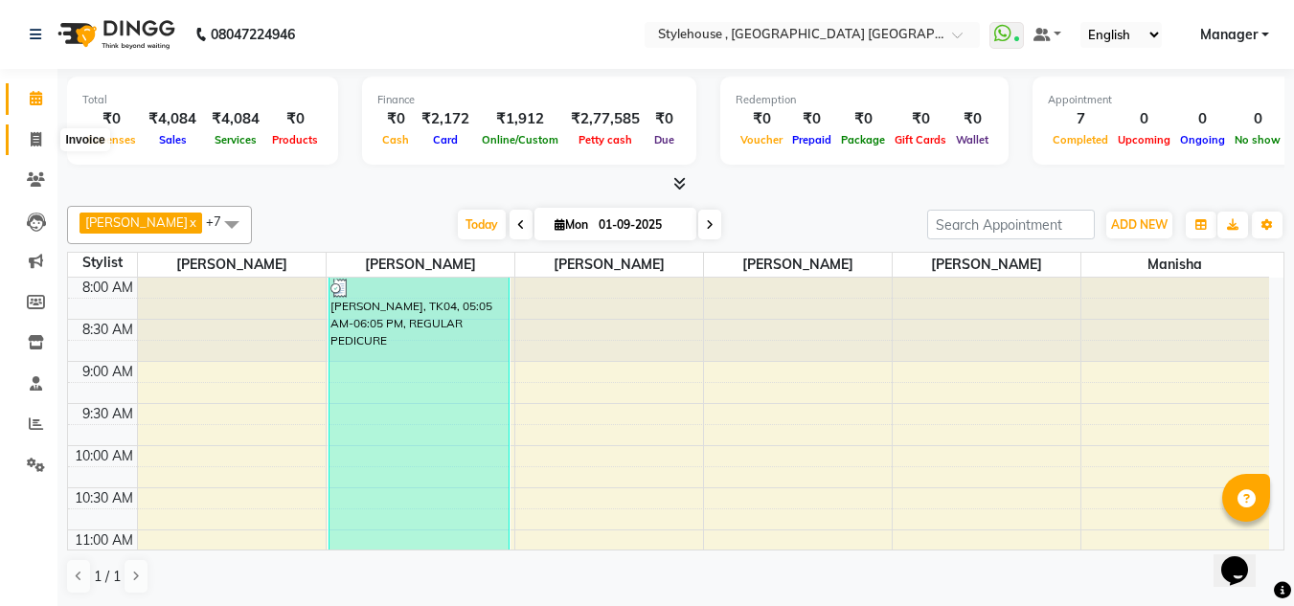
select select "service"
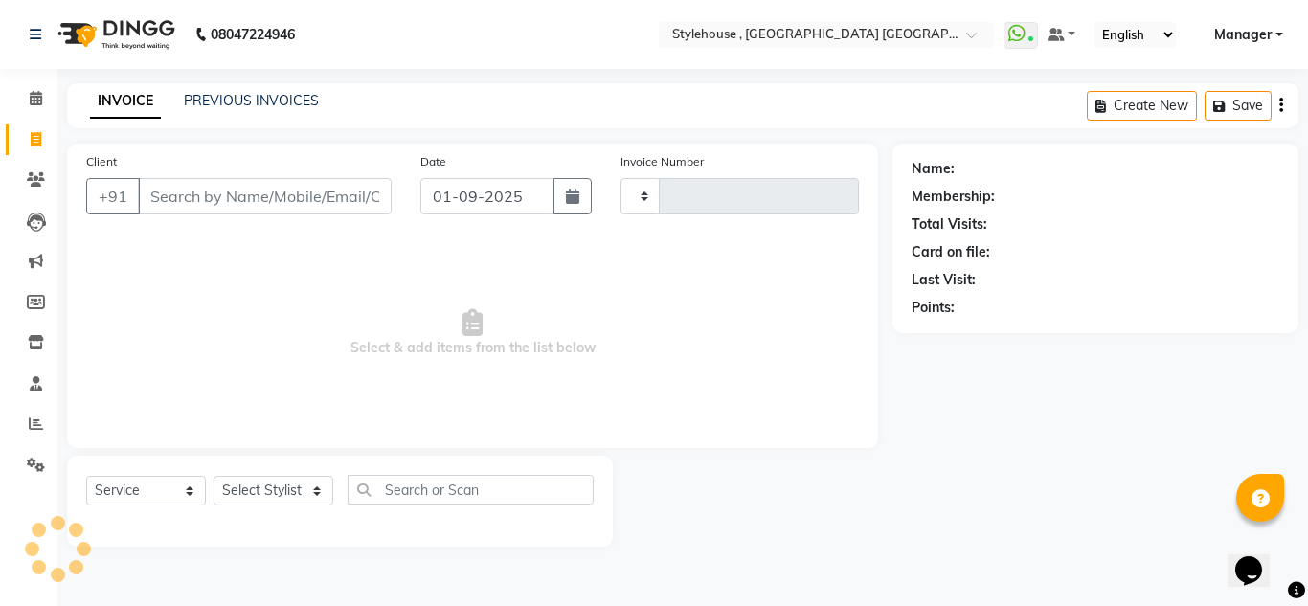
type input "1886"
select select "7793"
click at [241, 96] on link "PREVIOUS INVOICES" at bounding box center [251, 100] width 135 height 17
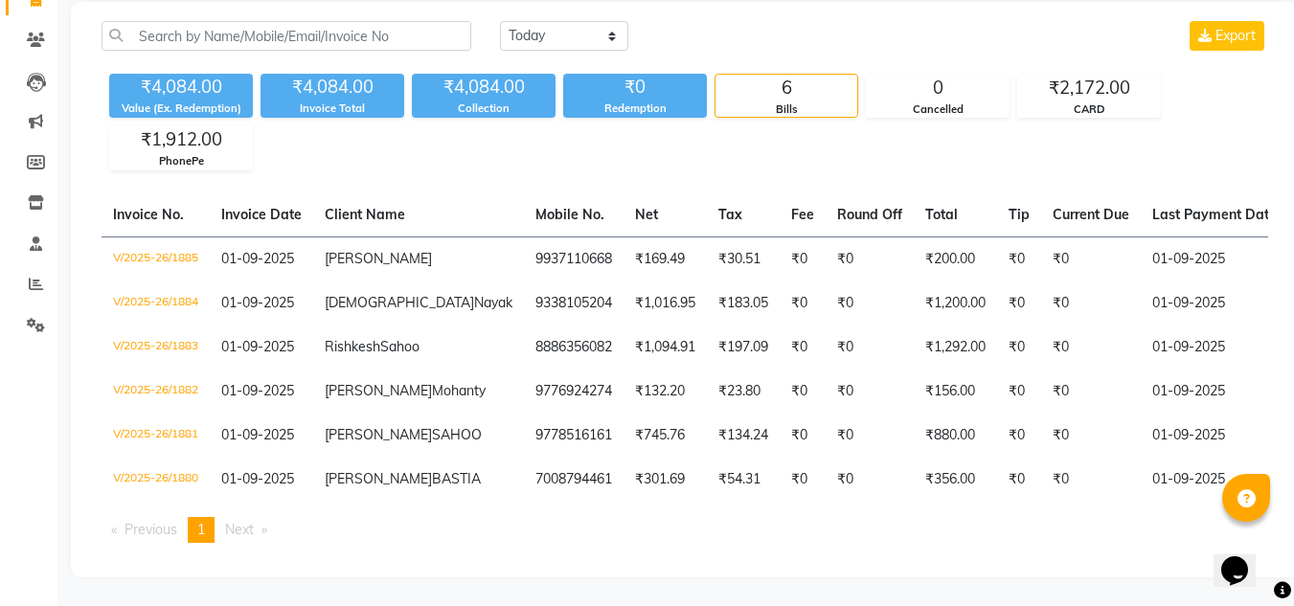
scroll to position [192, 0]
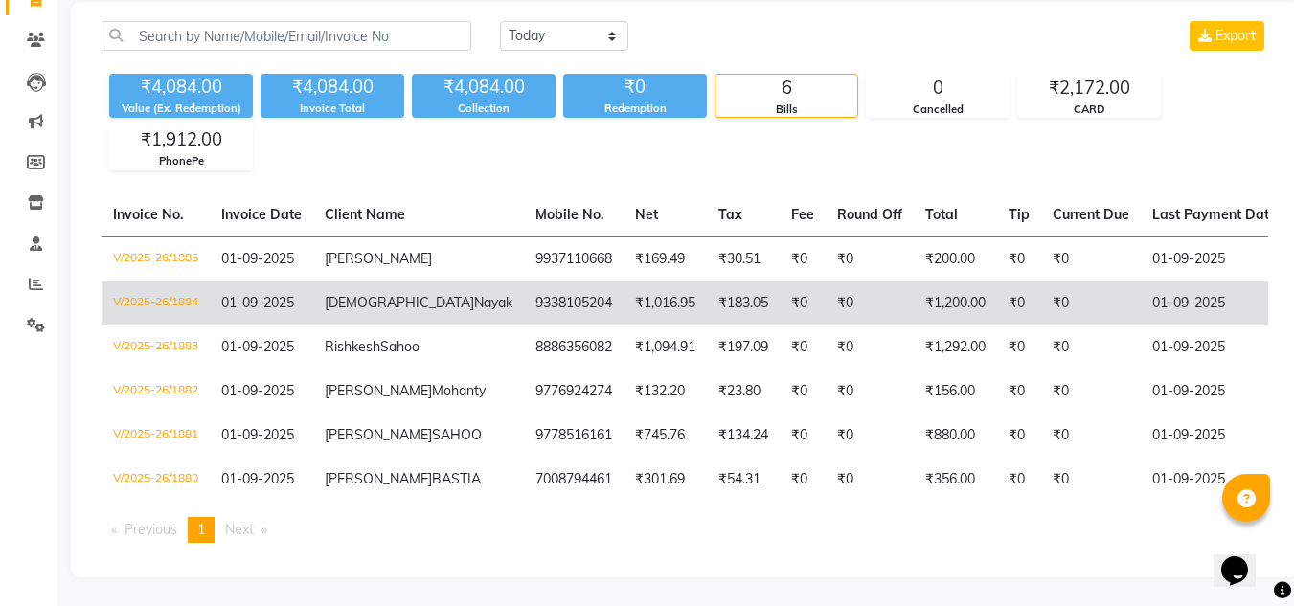
click at [360, 294] on span "Bishnu" at bounding box center [399, 302] width 149 height 17
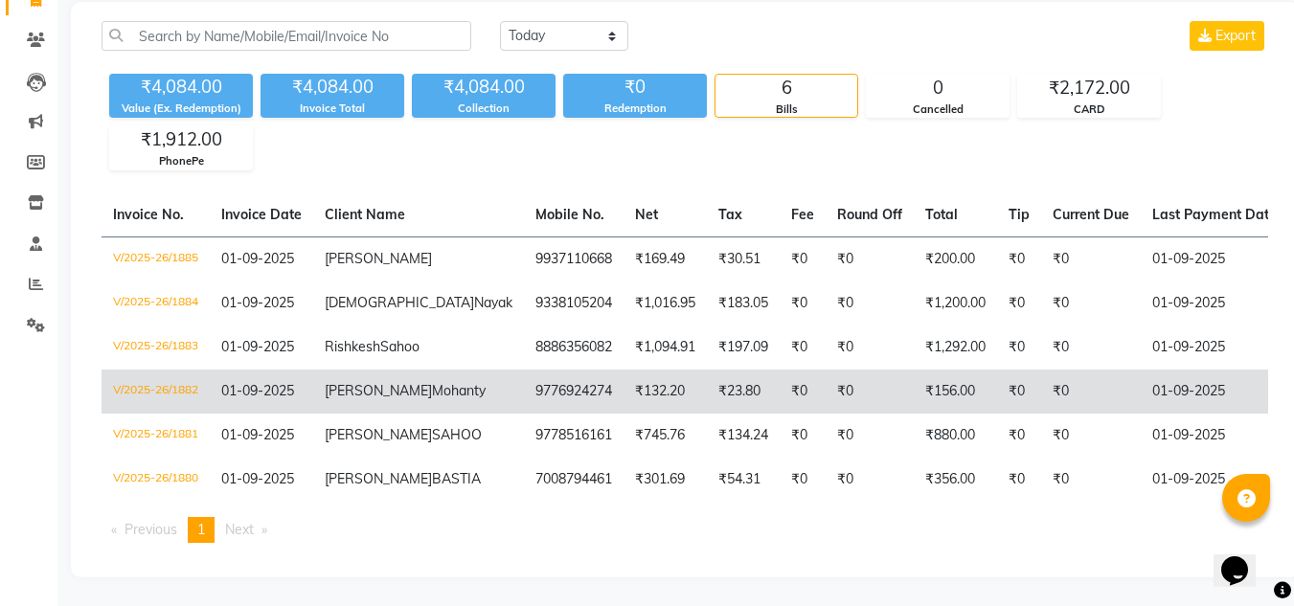
click at [347, 383] on span "Chinmay" at bounding box center [378, 390] width 107 height 17
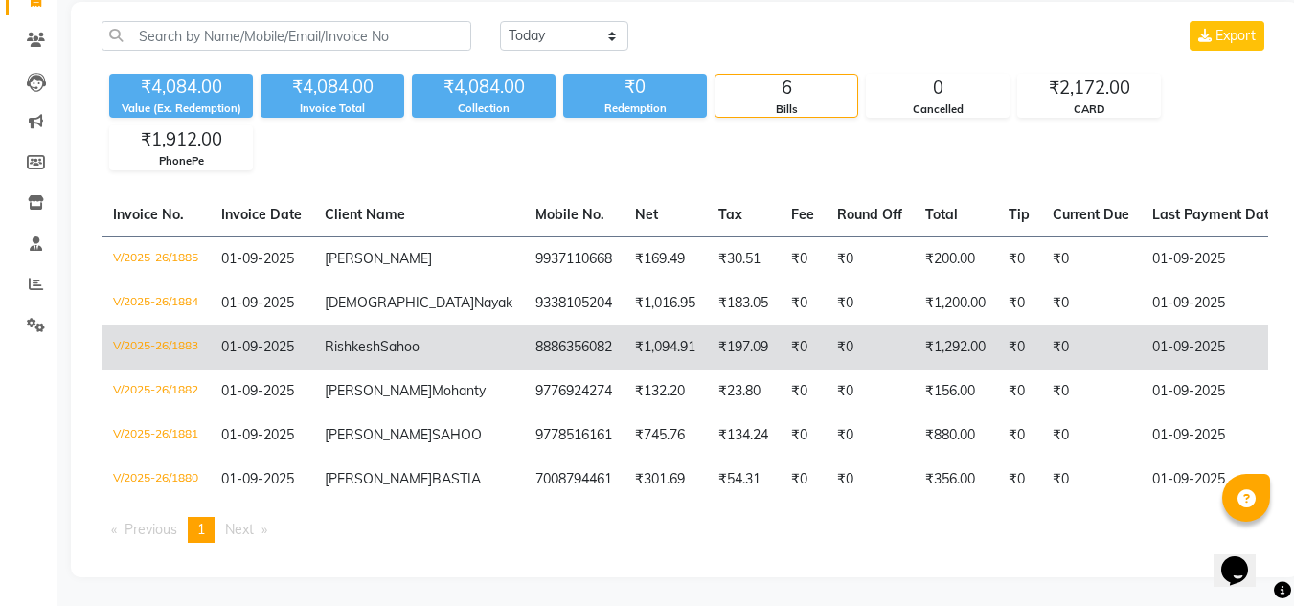
click at [368, 326] on td "Rishkesh Sahoo" at bounding box center [418, 348] width 211 height 44
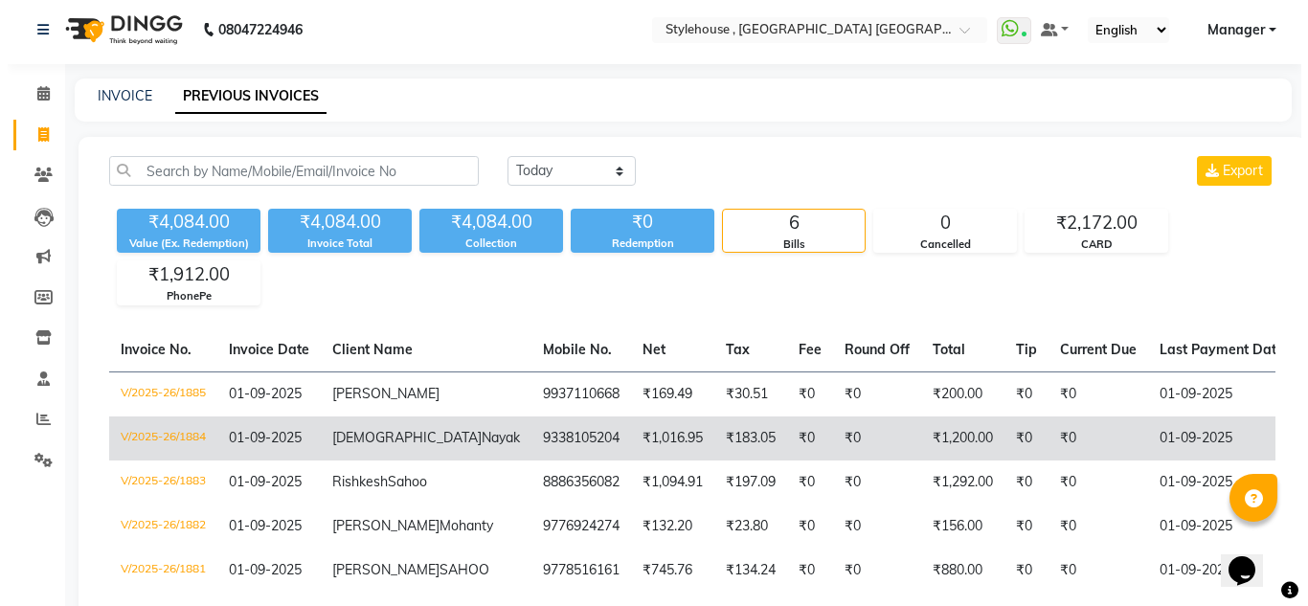
scroll to position [0, 0]
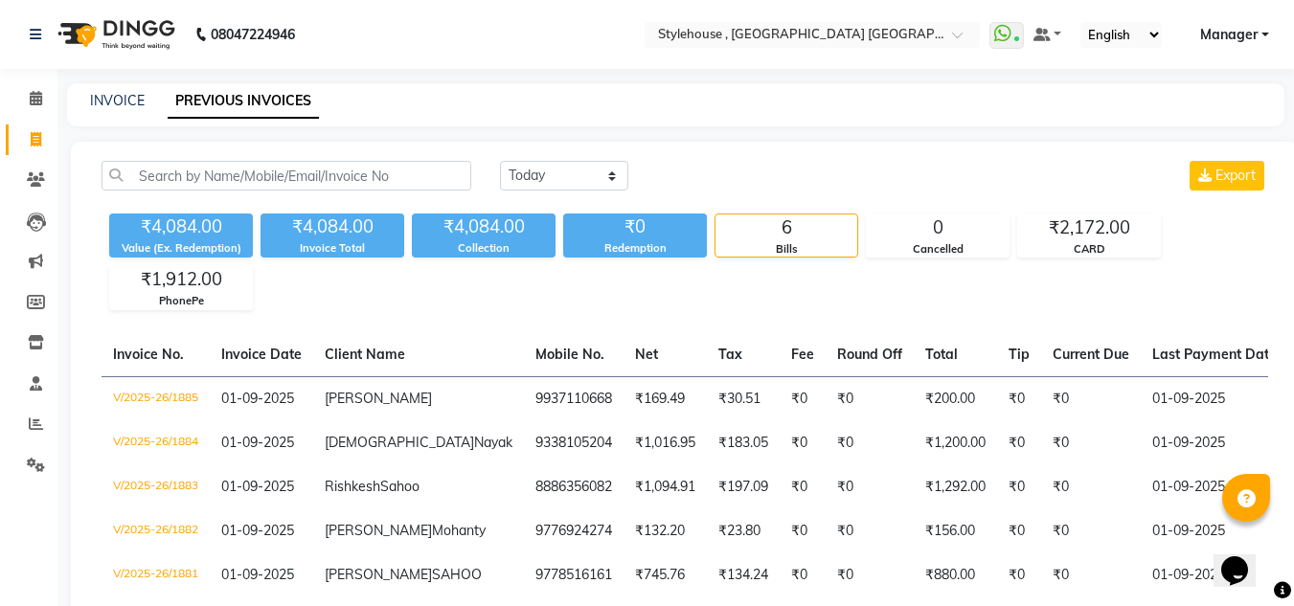
click at [33, 127] on link "Invoice" at bounding box center [29, 141] width 46 height 32
select select "service"
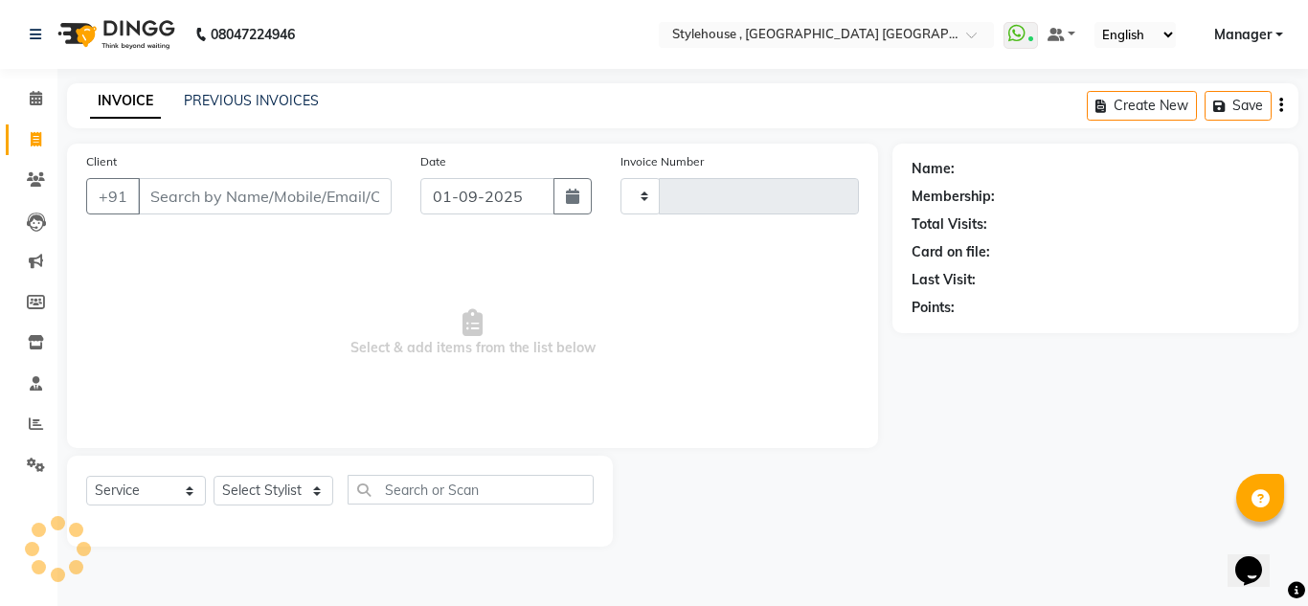
type input "1886"
select select "7793"
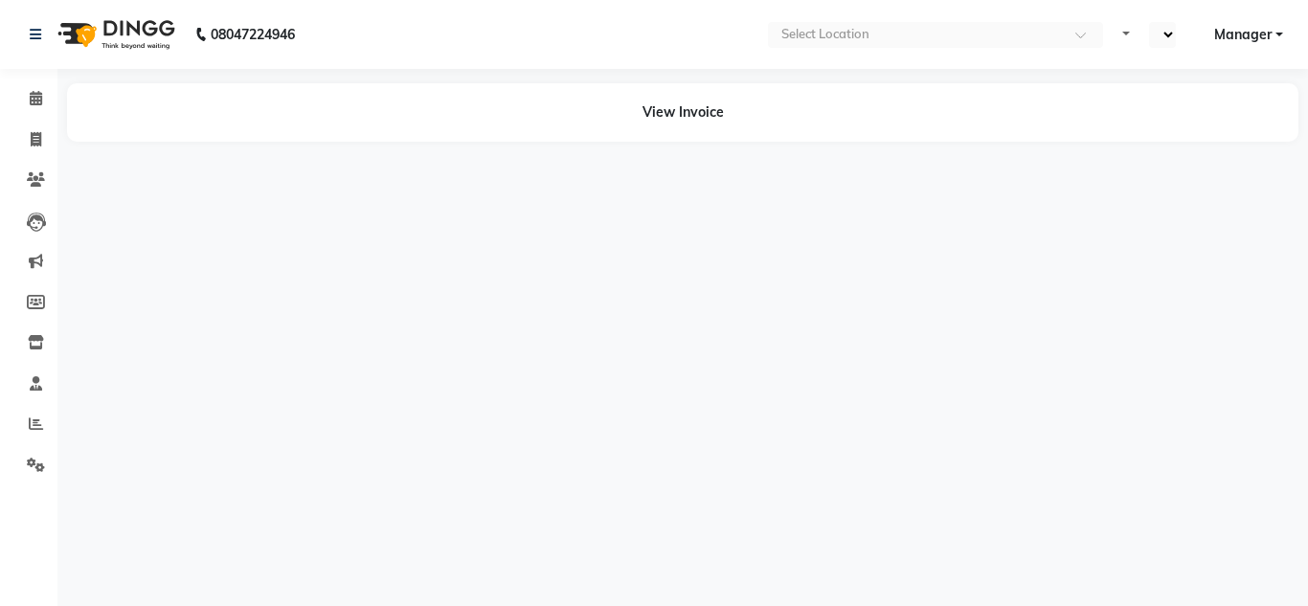
select select "en"
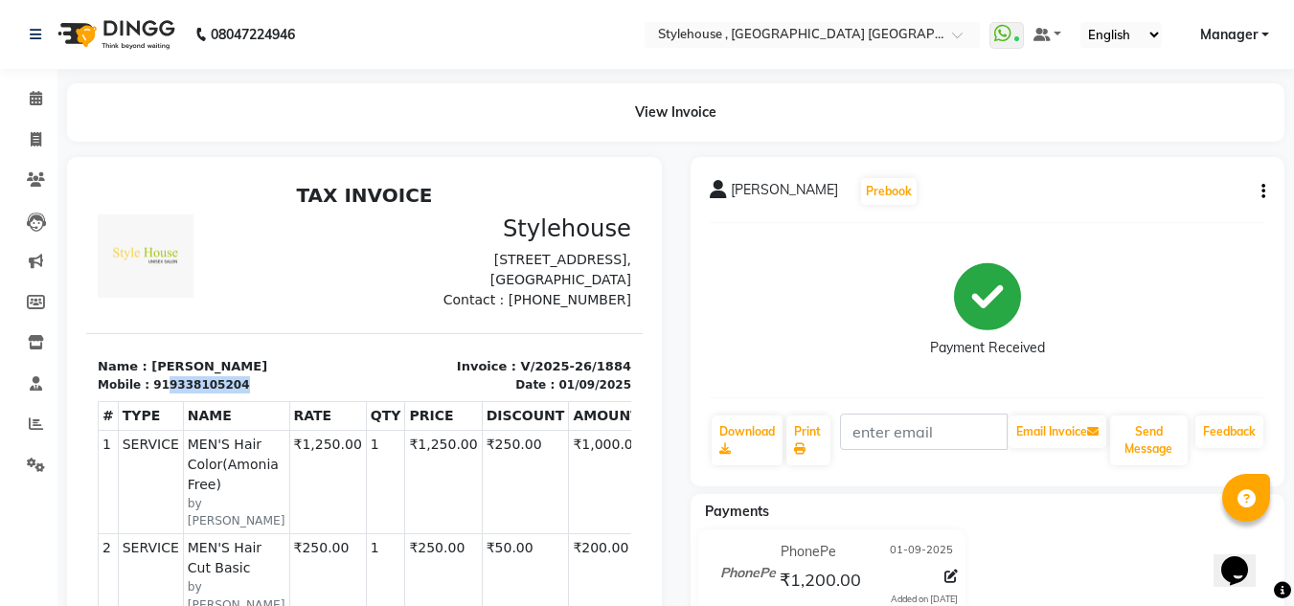
drag, startPoint x: 158, startPoint y: 404, endPoint x: 247, endPoint y: 405, distance: 89.1
click at [247, 394] on div "Mobile : 919338105204" at bounding box center [226, 384] width 256 height 17
copy div "9338105204"
click at [41, 137] on icon at bounding box center [36, 139] width 11 height 14
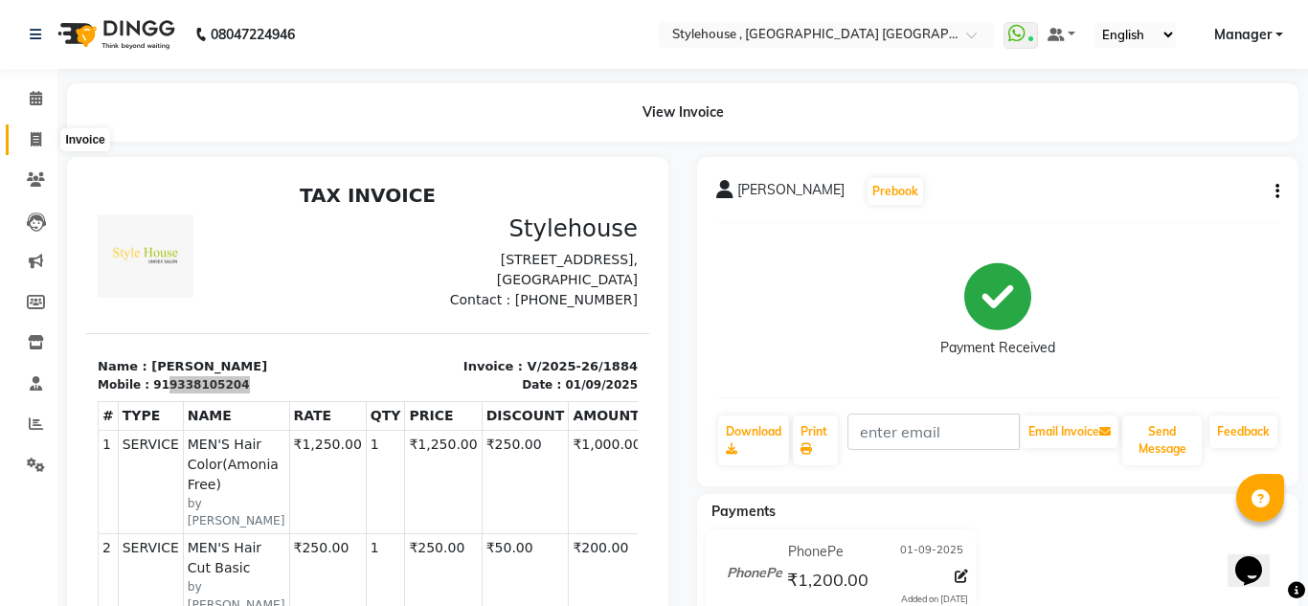
select select "service"
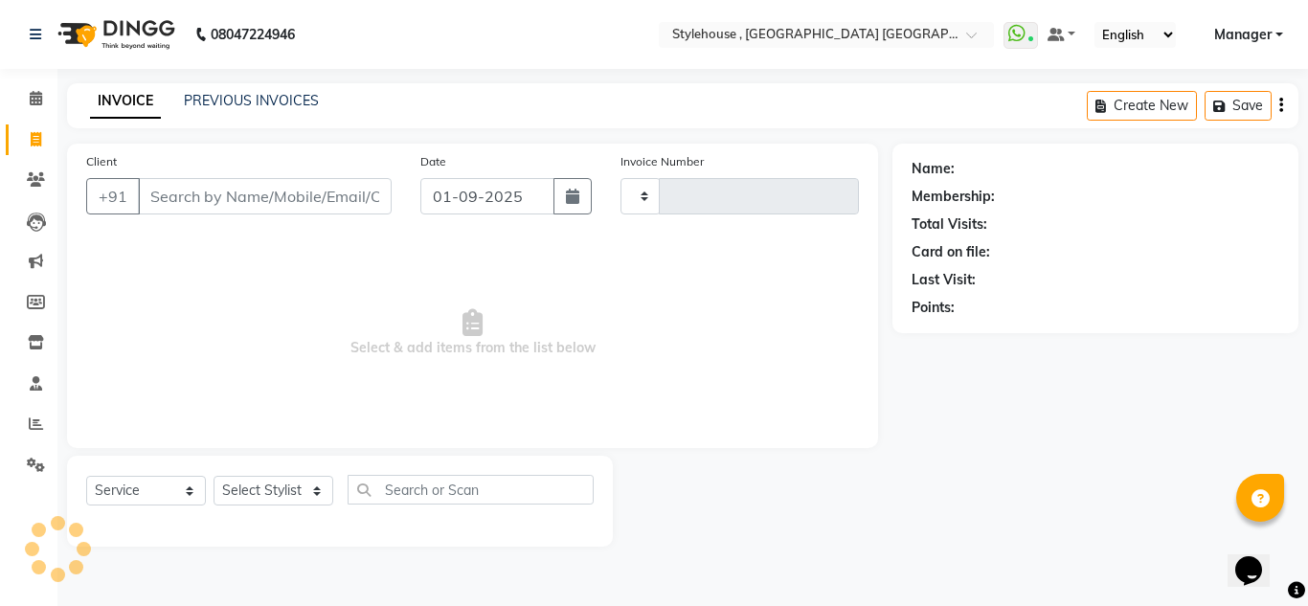
type input "1886"
select select "7793"
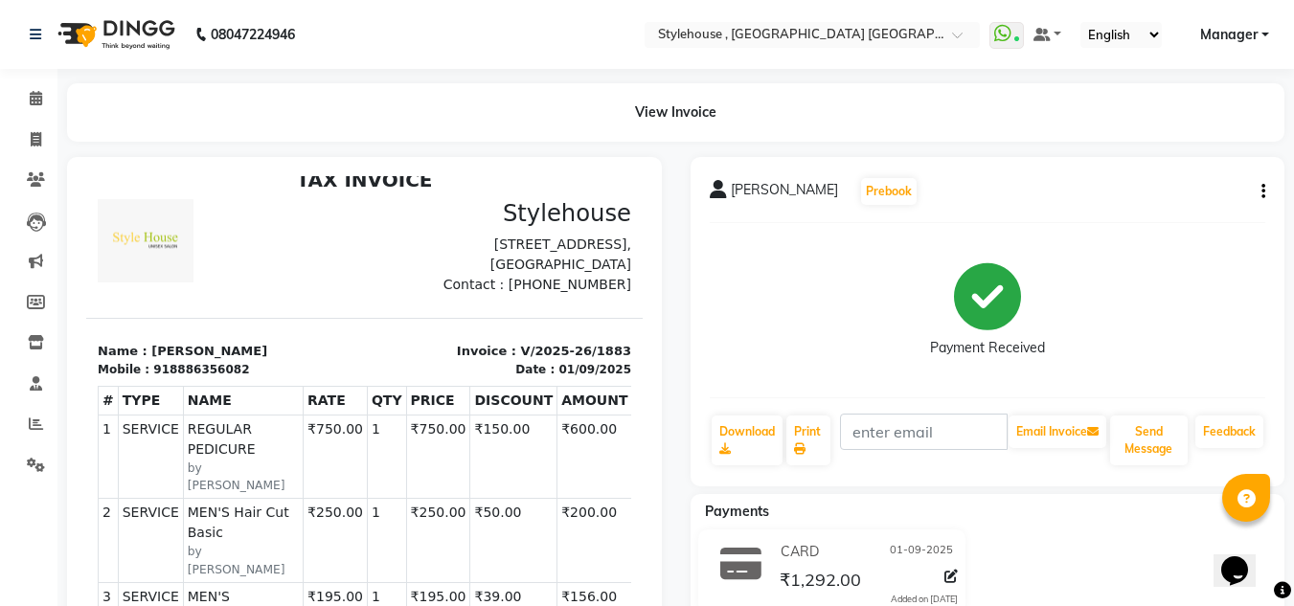
scroll to position [96, 0]
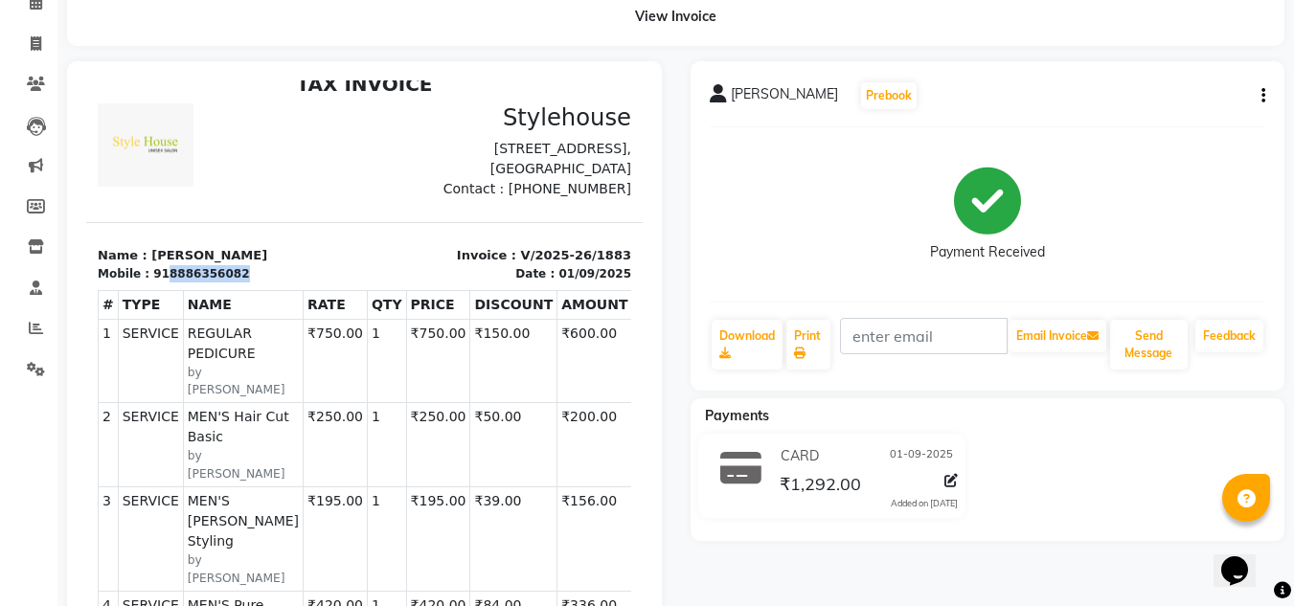
drag, startPoint x: 158, startPoint y: 294, endPoint x: 280, endPoint y: 291, distance: 121.7
click at [280, 283] on div "Mobile : 918886356082" at bounding box center [226, 273] width 256 height 17
copy div "8886356082"
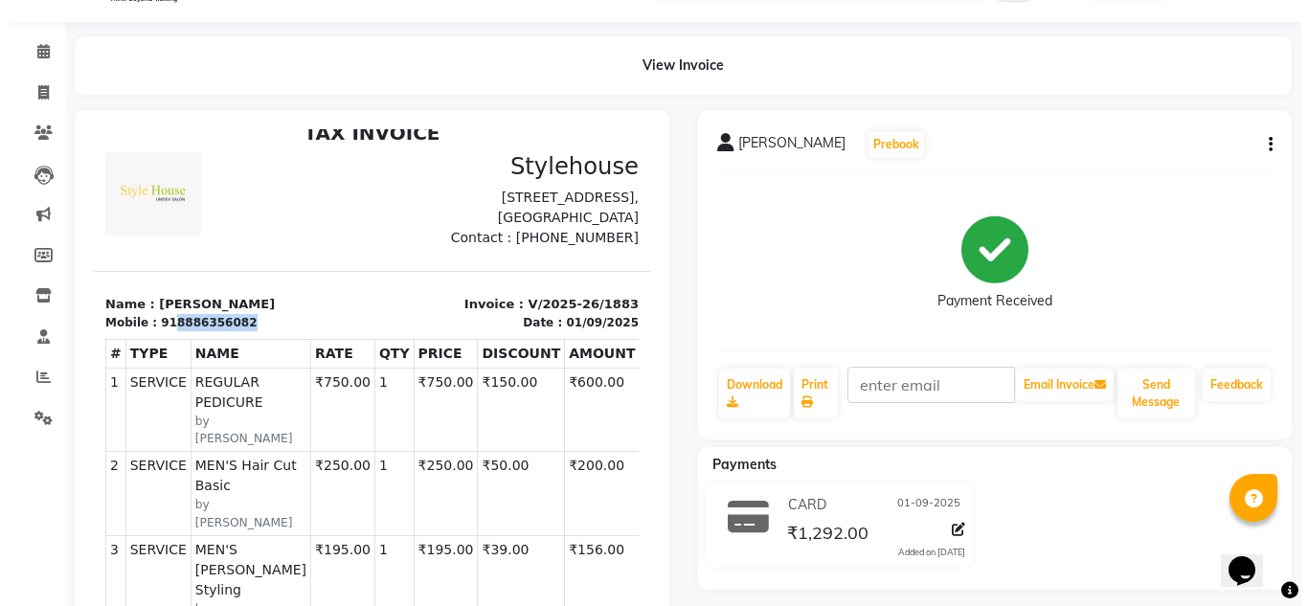
scroll to position [0, 0]
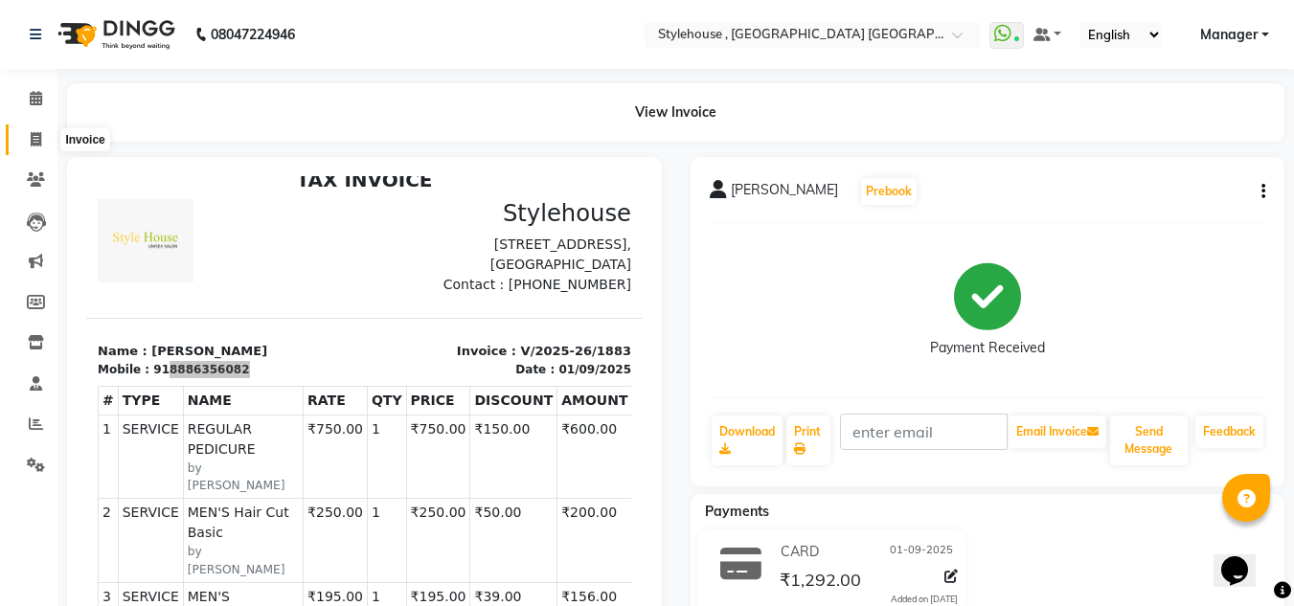
click at [37, 139] on icon at bounding box center [36, 139] width 11 height 14
select select "service"
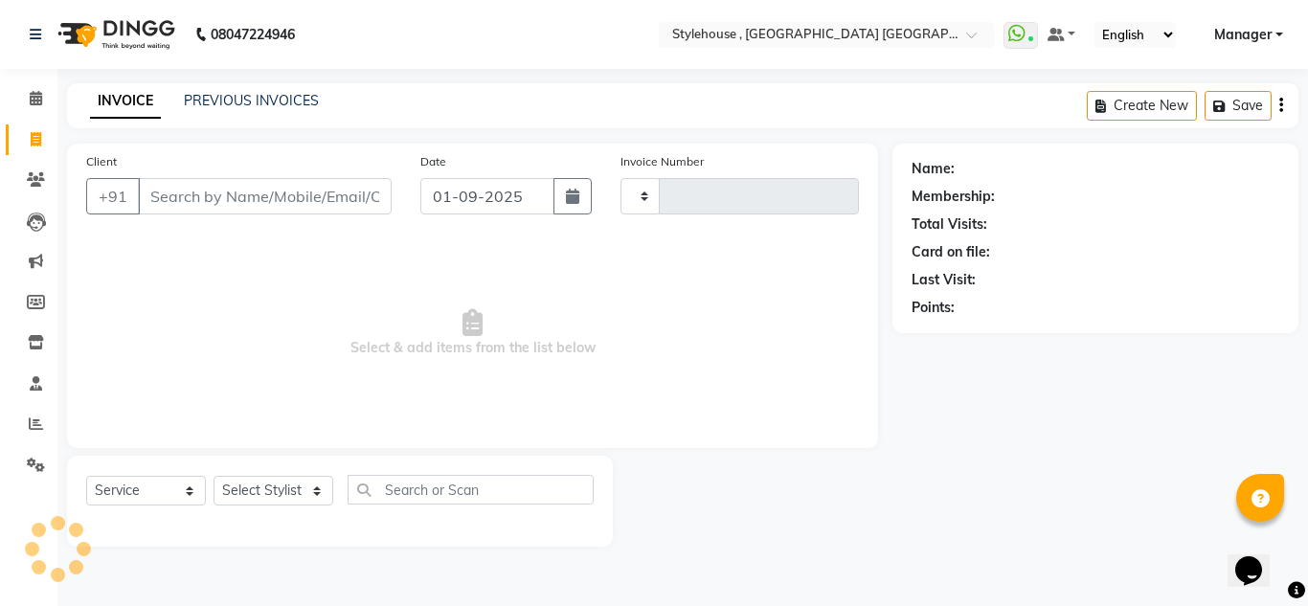
type input "1886"
select select "7793"
